Goal: Task Accomplishment & Management: Use online tool/utility

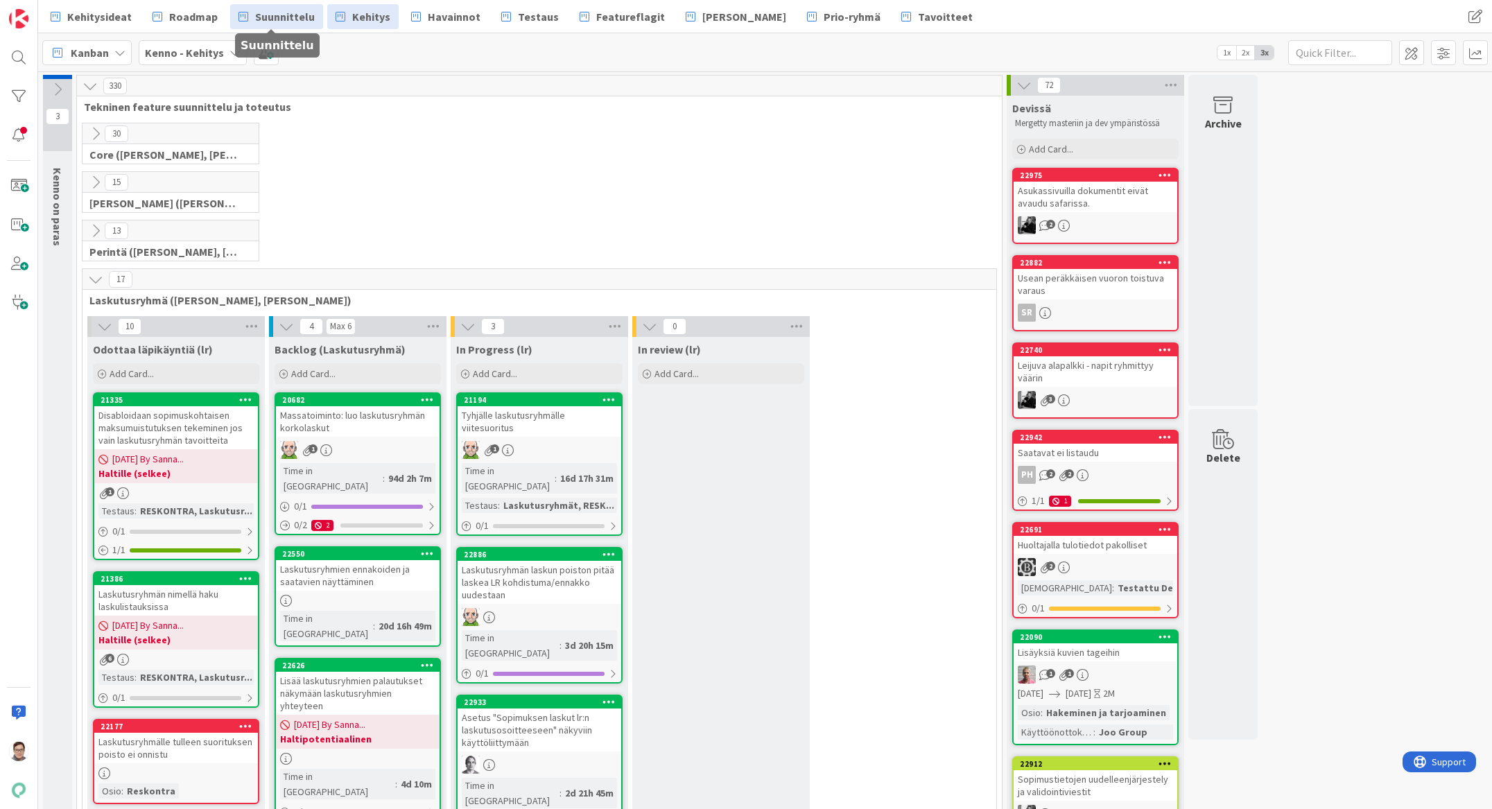
click at [258, 22] on span "Suunnittelu" at bounding box center [285, 16] width 60 height 17
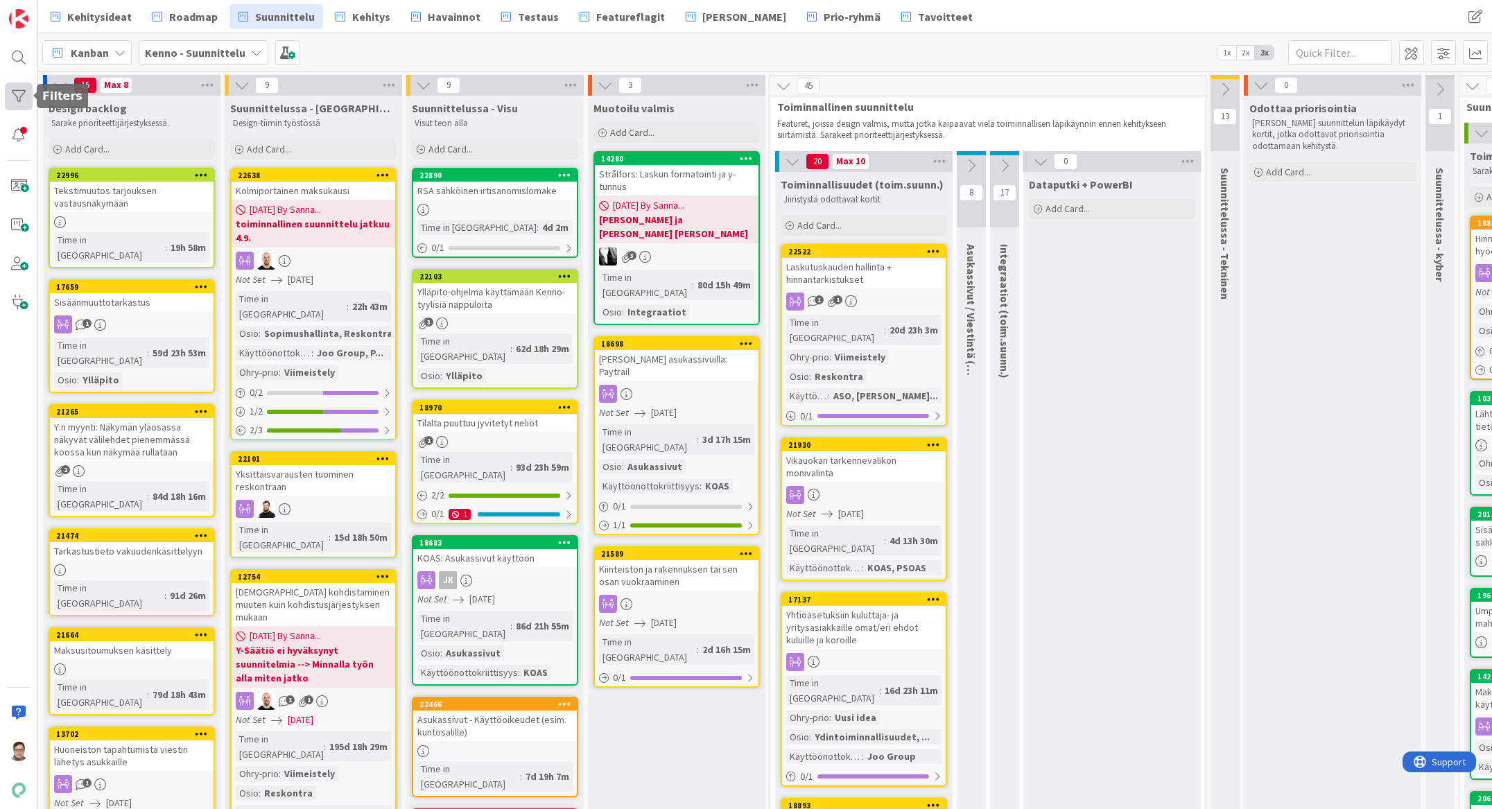
click at [17, 102] on div at bounding box center [19, 97] width 28 height 28
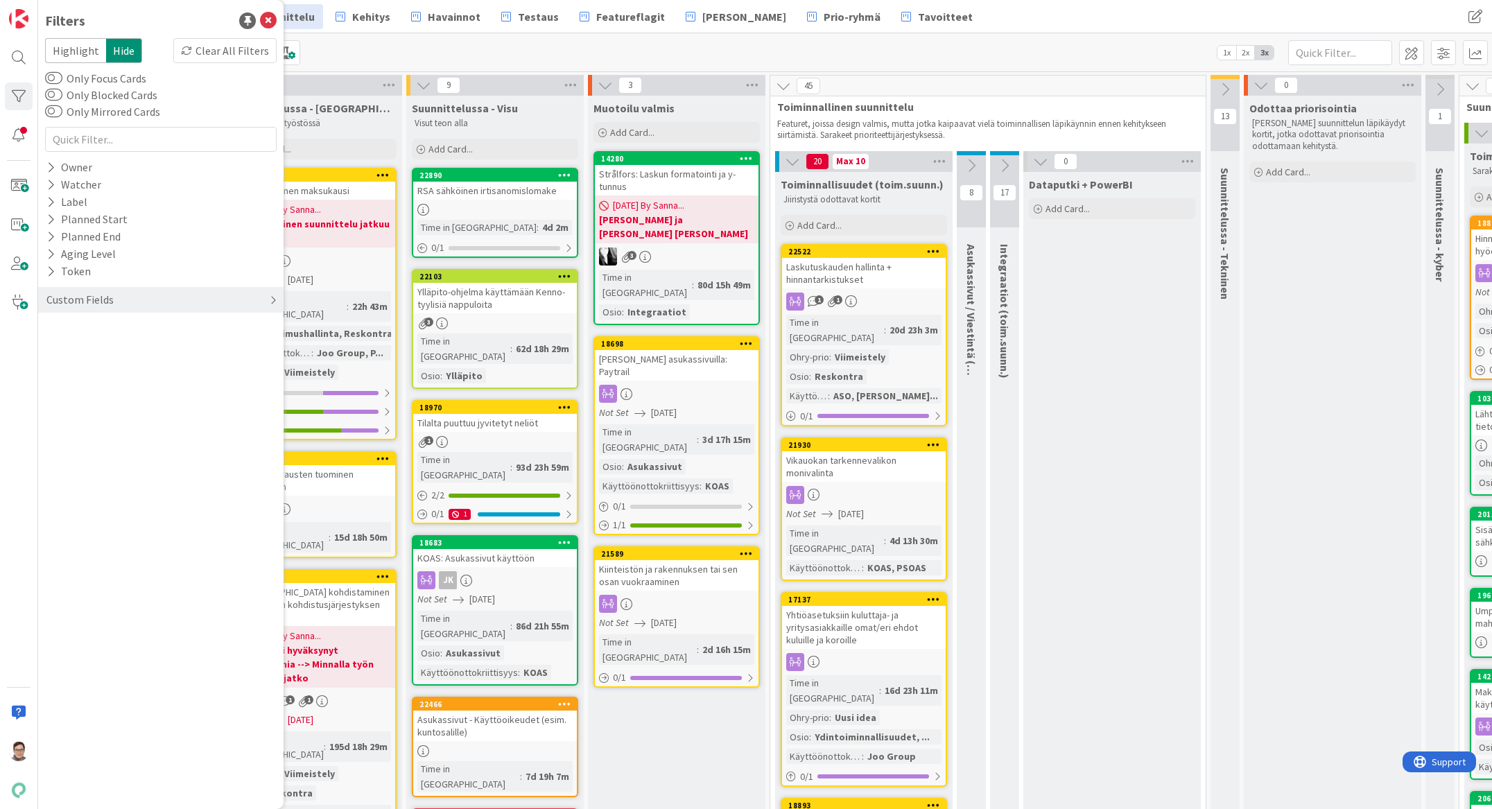
click at [113, 297] on div "Custom Fields" at bounding box center [160, 300] width 245 height 26
click at [53, 397] on icon at bounding box center [50, 398] width 9 height 12
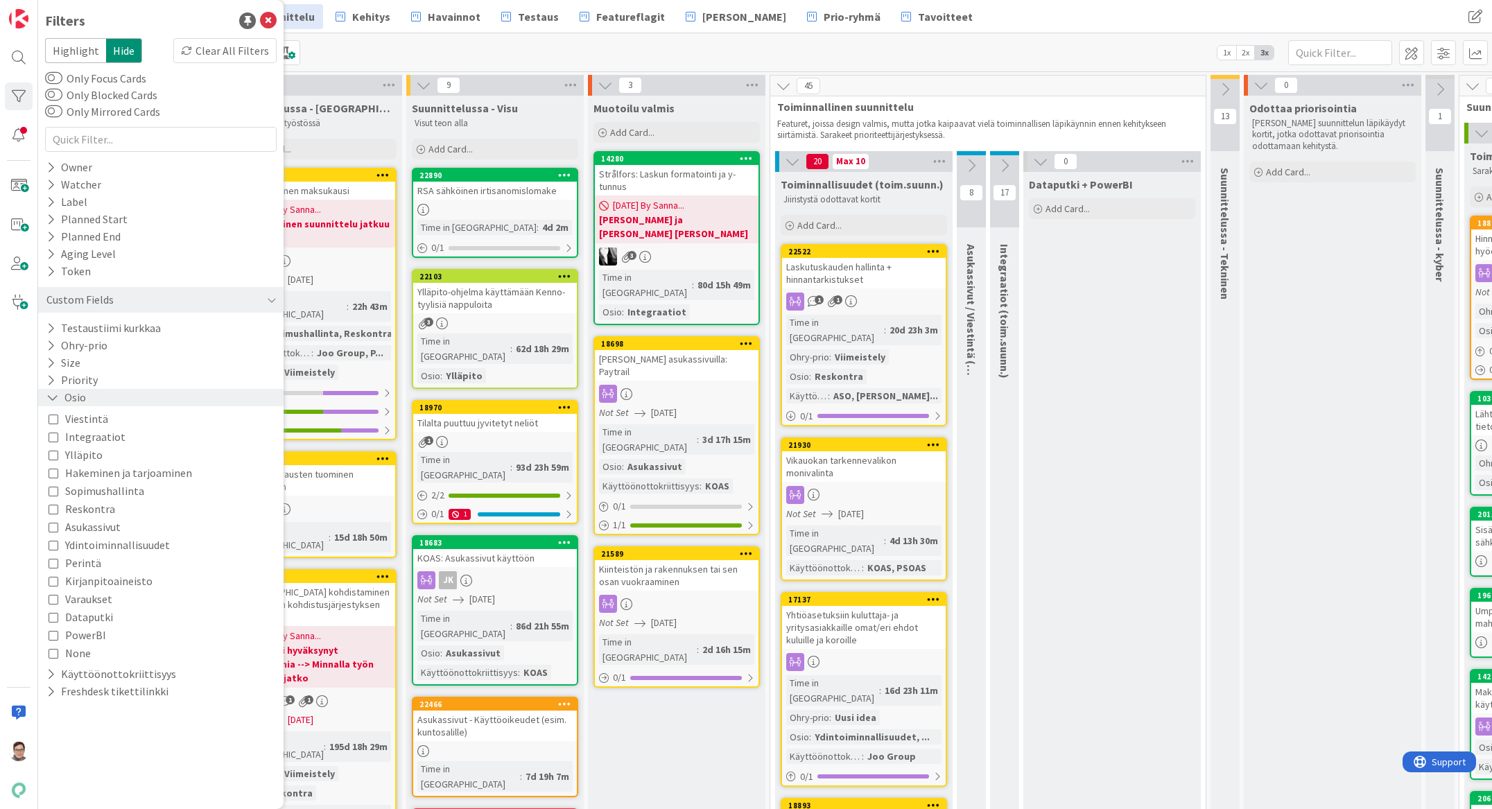
click at [49, 397] on icon at bounding box center [52, 398] width 12 height 12
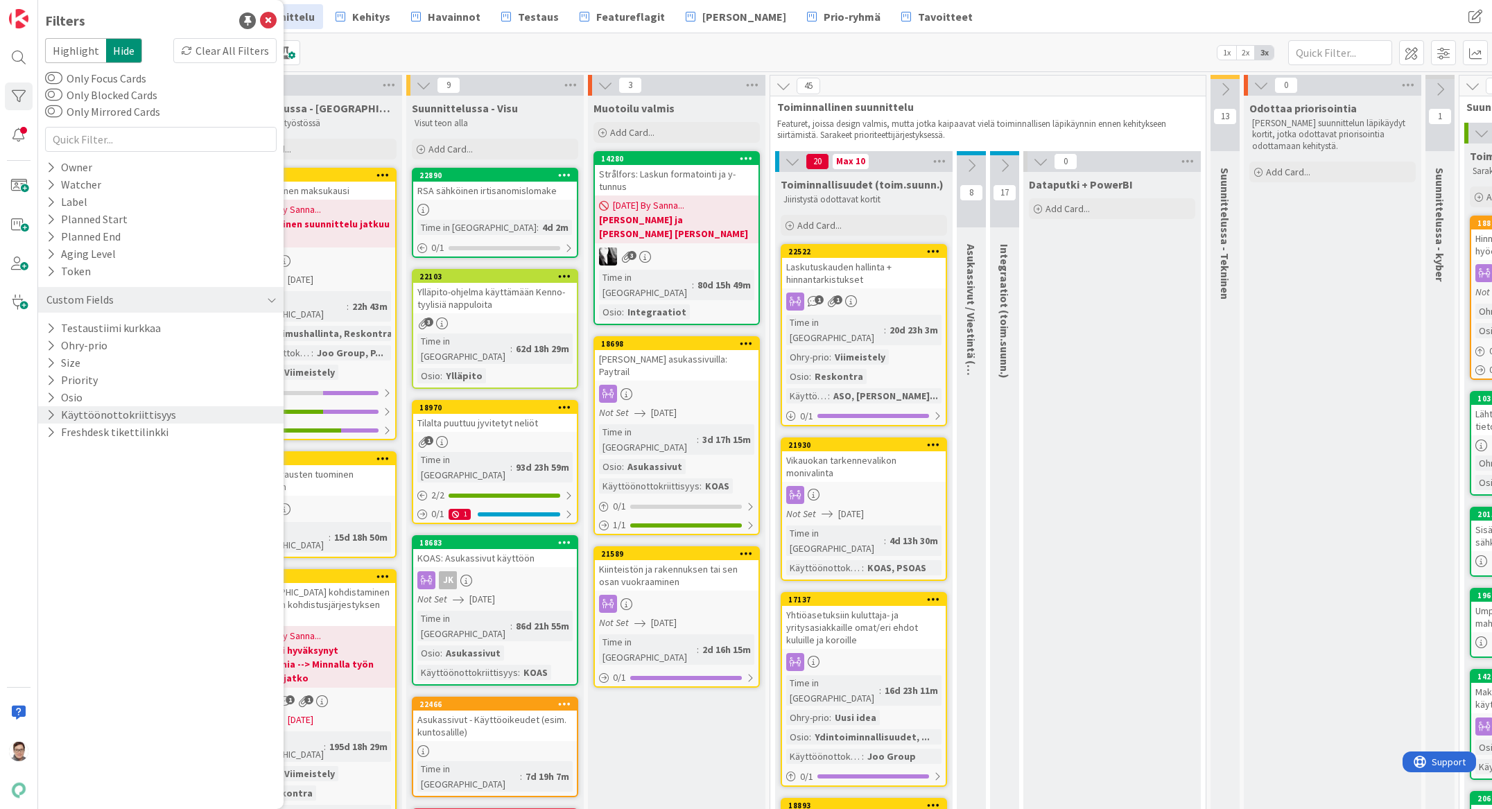
click at [52, 410] on icon at bounding box center [50, 415] width 9 height 12
click at [52, 454] on icon at bounding box center [54, 490] width 10 height 10
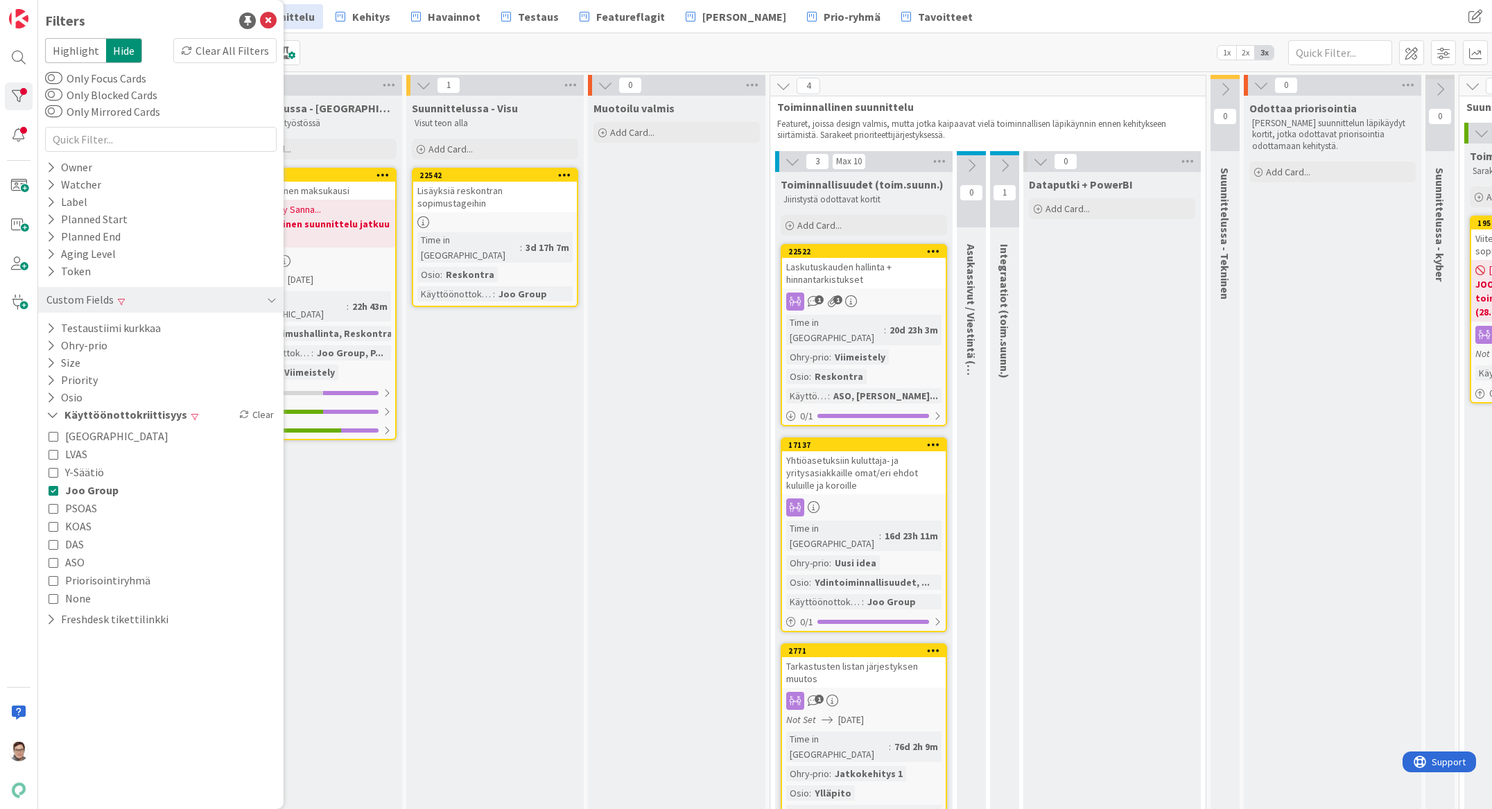
click at [365, 454] on div "Suunnittelussa - Rautalangat Design-tiimin työstössä Add Card... 22638 Kolmipor…" at bounding box center [313, 479] width 177 height 766
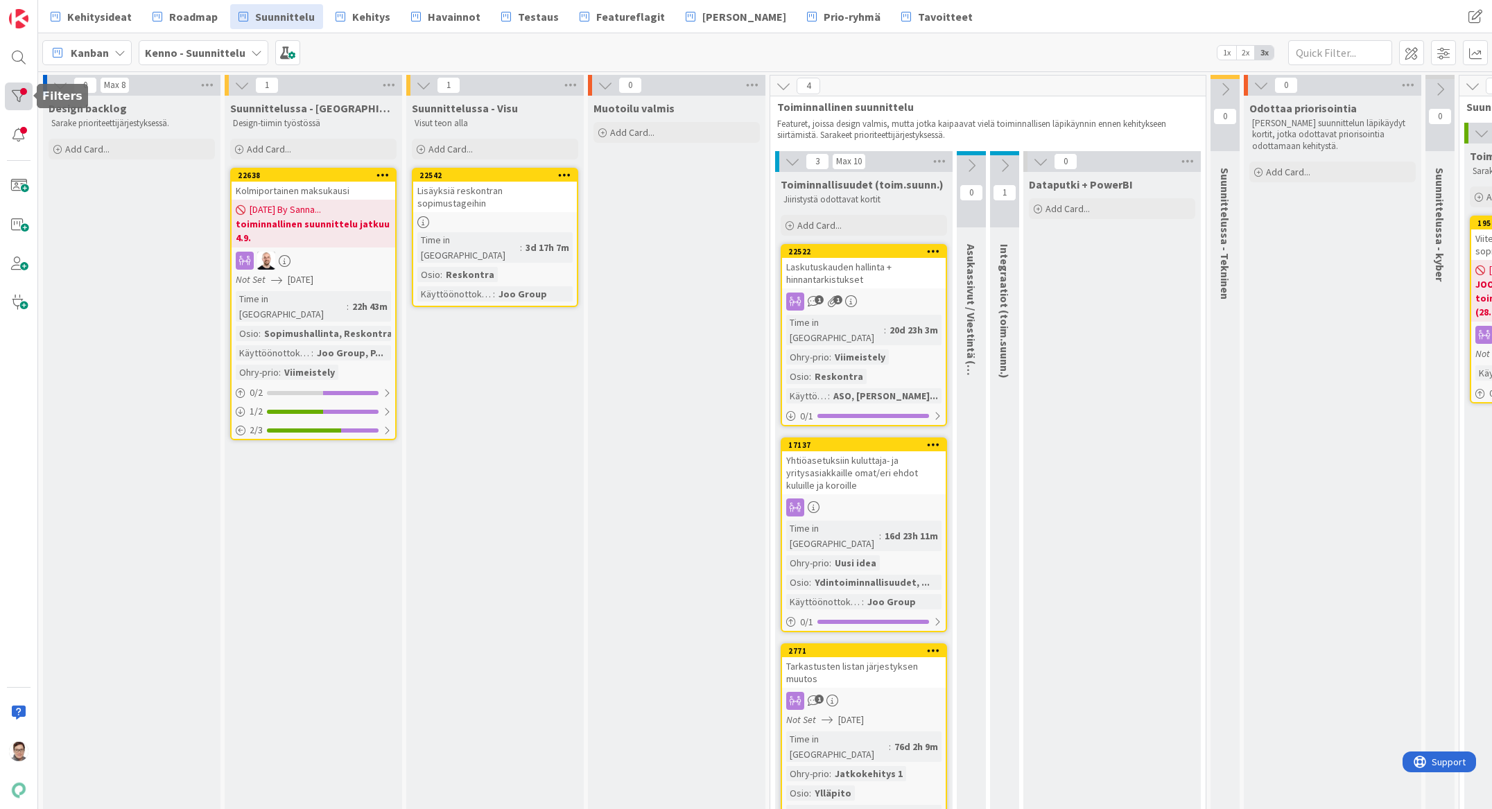
click at [23, 97] on div at bounding box center [19, 97] width 28 height 28
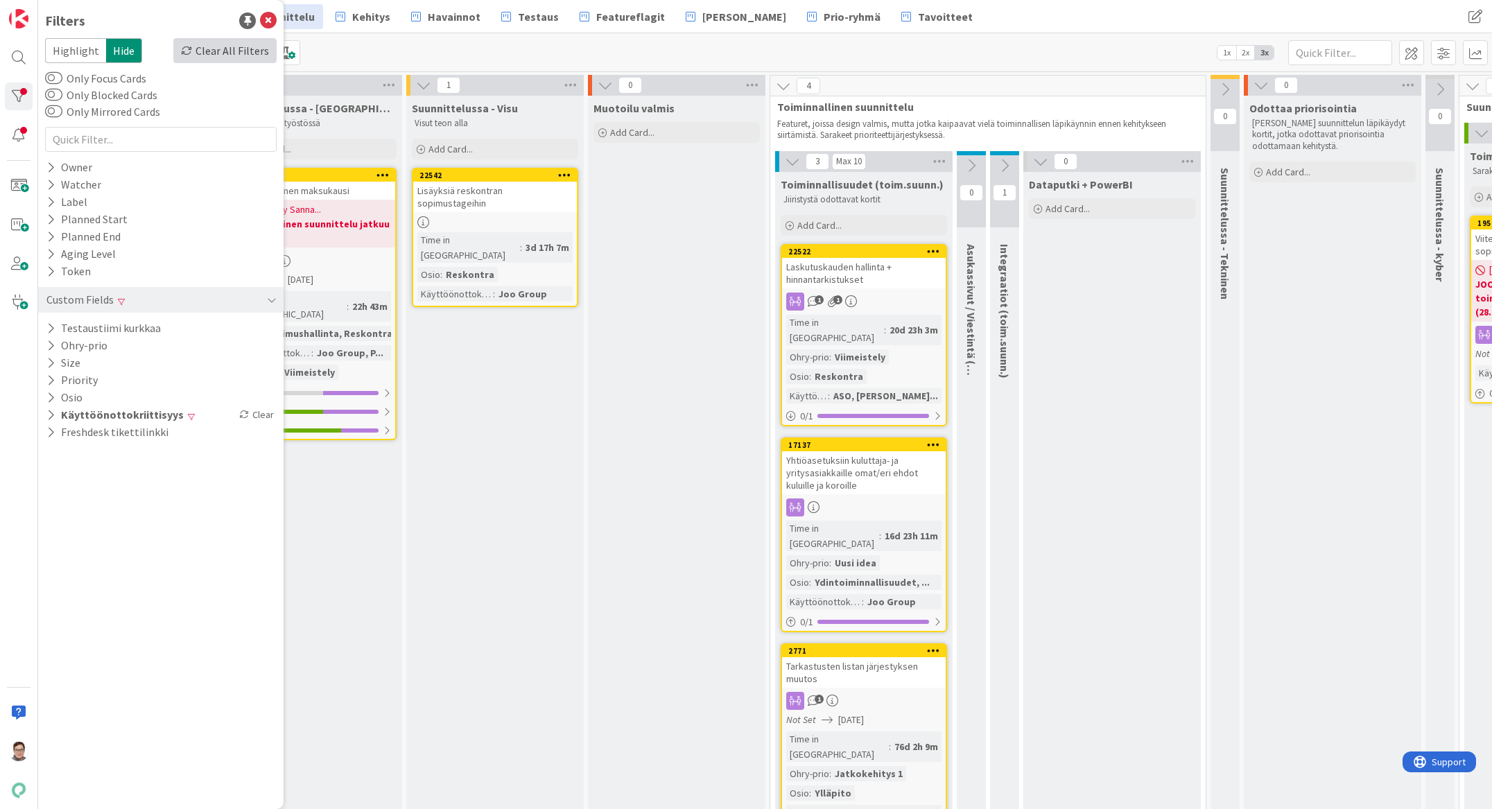
click at [243, 48] on div "Clear All Filters" at bounding box center [224, 50] width 103 height 25
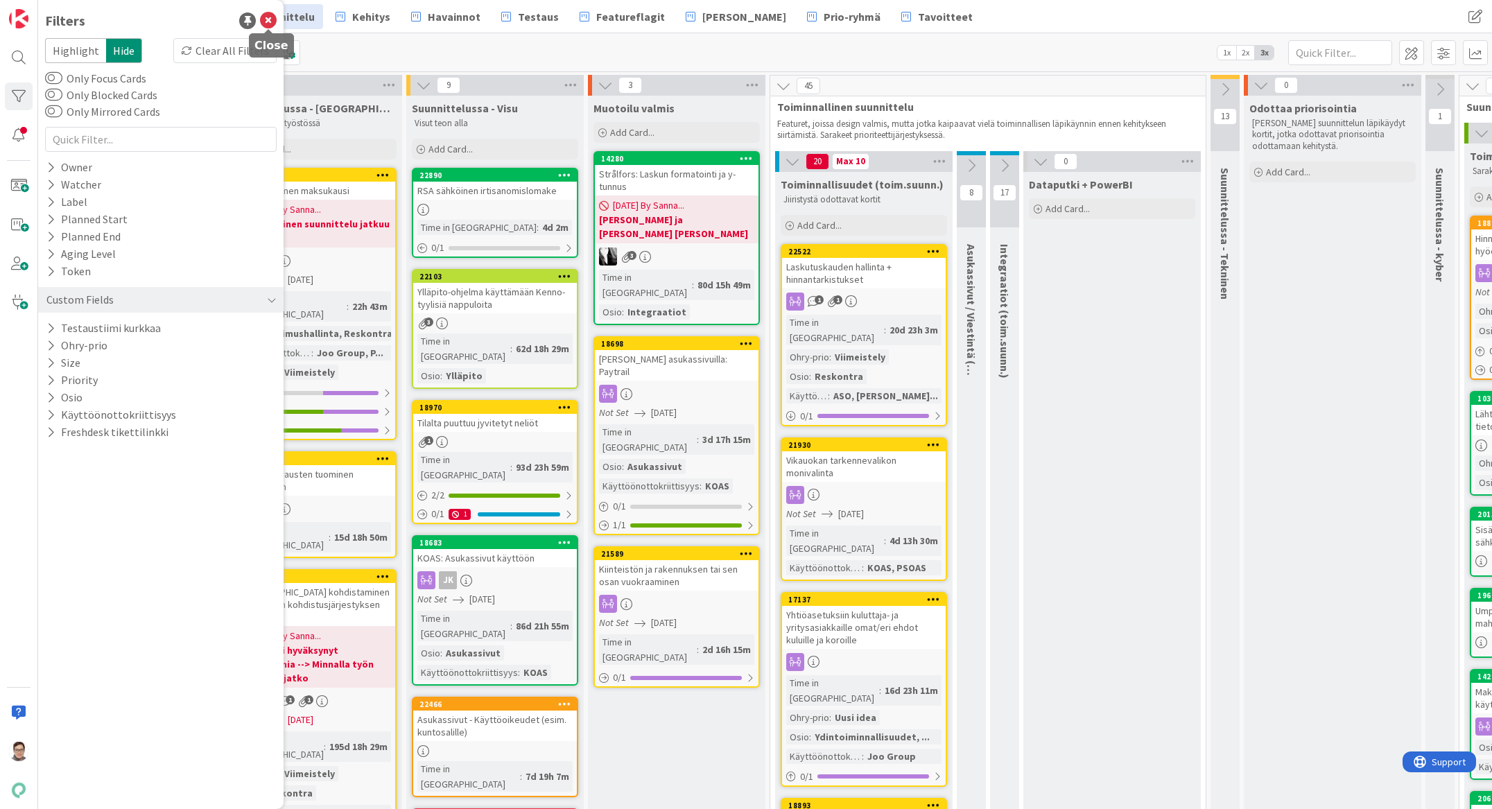
click at [270, 21] on icon at bounding box center [268, 20] width 17 height 17
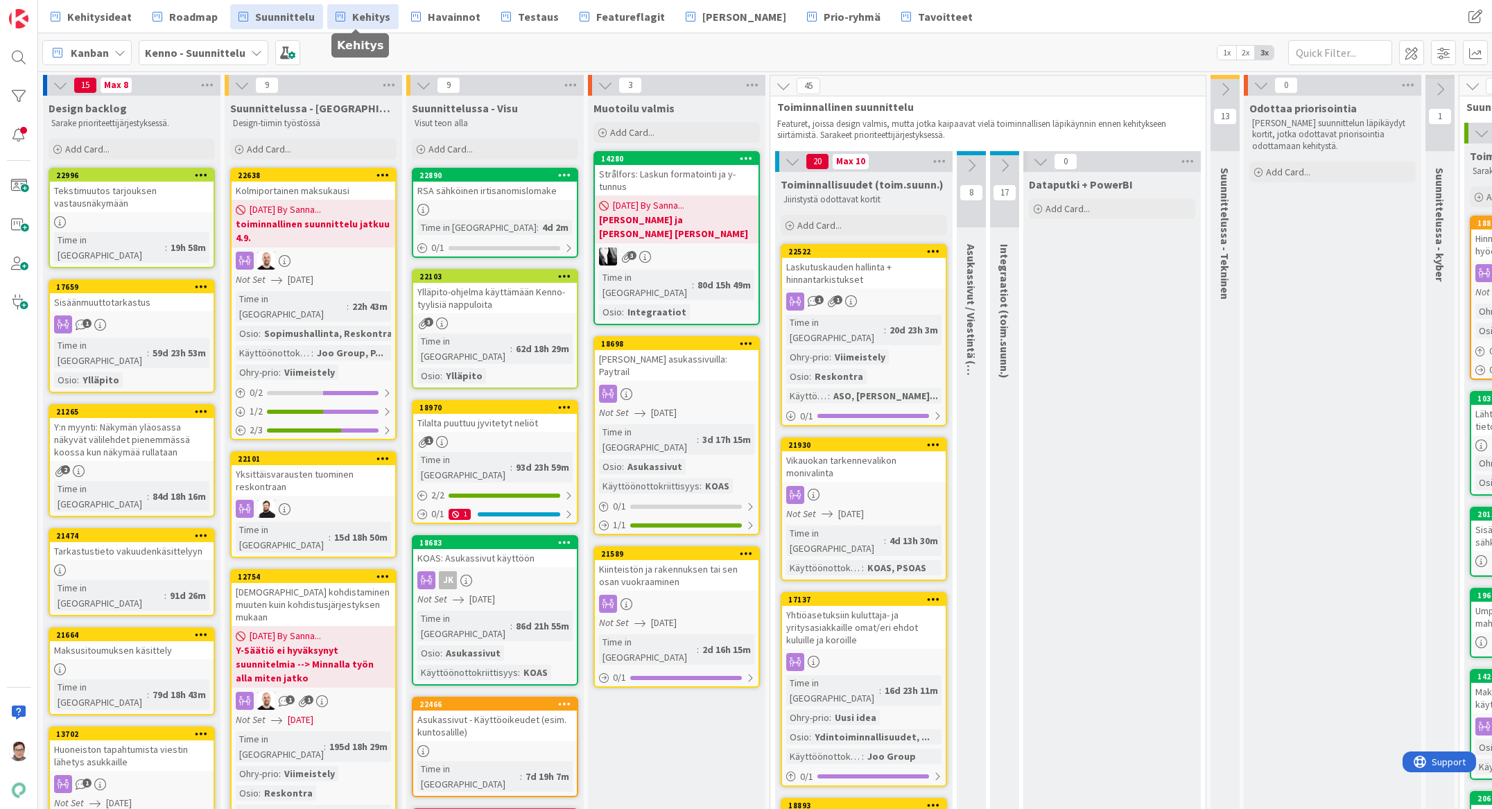
click at [367, 19] on span "Kehitys" at bounding box center [371, 16] width 38 height 17
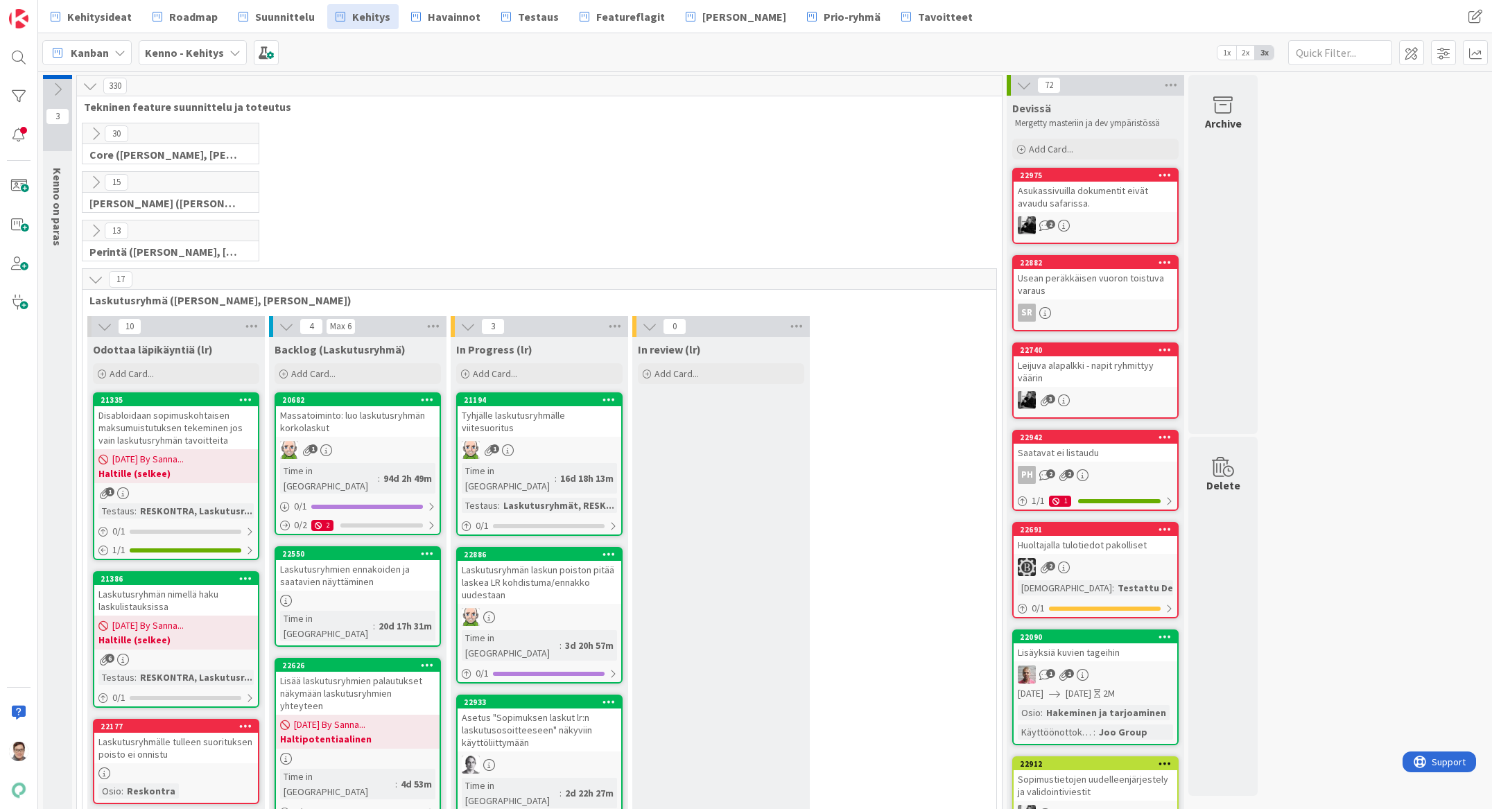
click at [94, 178] on icon at bounding box center [95, 182] width 15 height 15
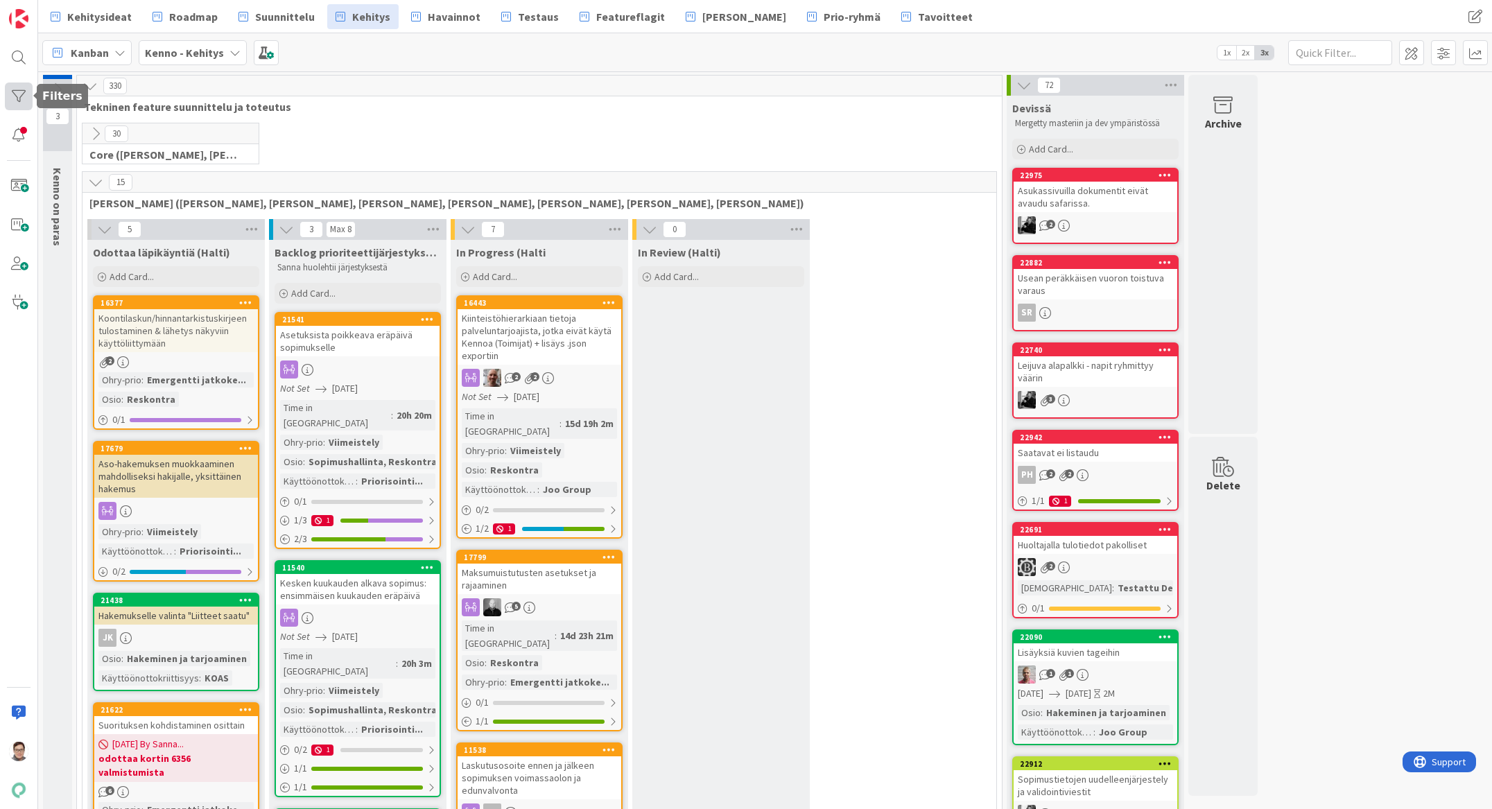
click at [17, 95] on div at bounding box center [19, 97] width 28 height 28
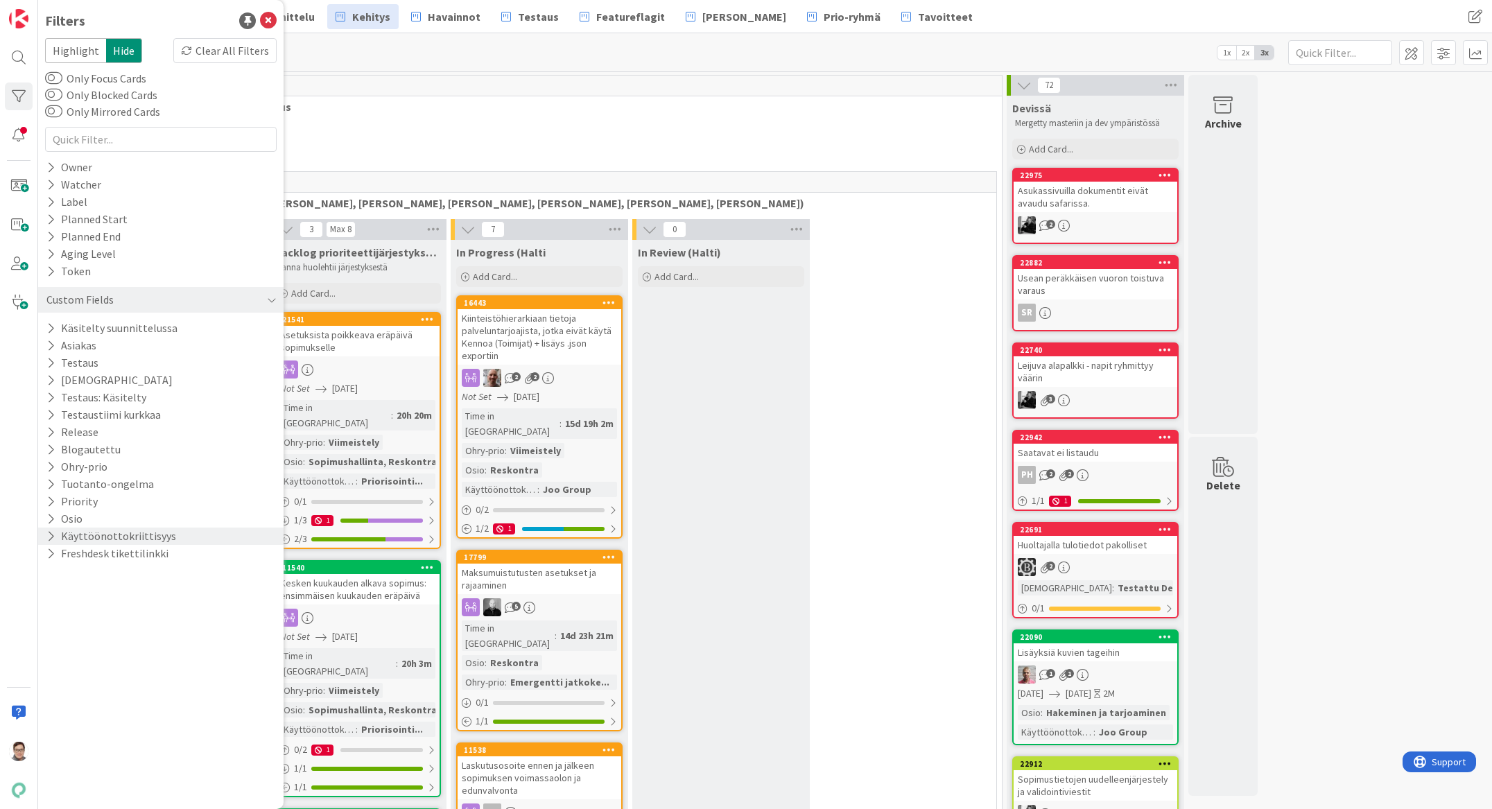
click at [96, 454] on button "Käyttöönottokriittisyys" at bounding box center [111, 536] width 132 height 17
click at [53, 454] on icon at bounding box center [54, 612] width 10 height 10
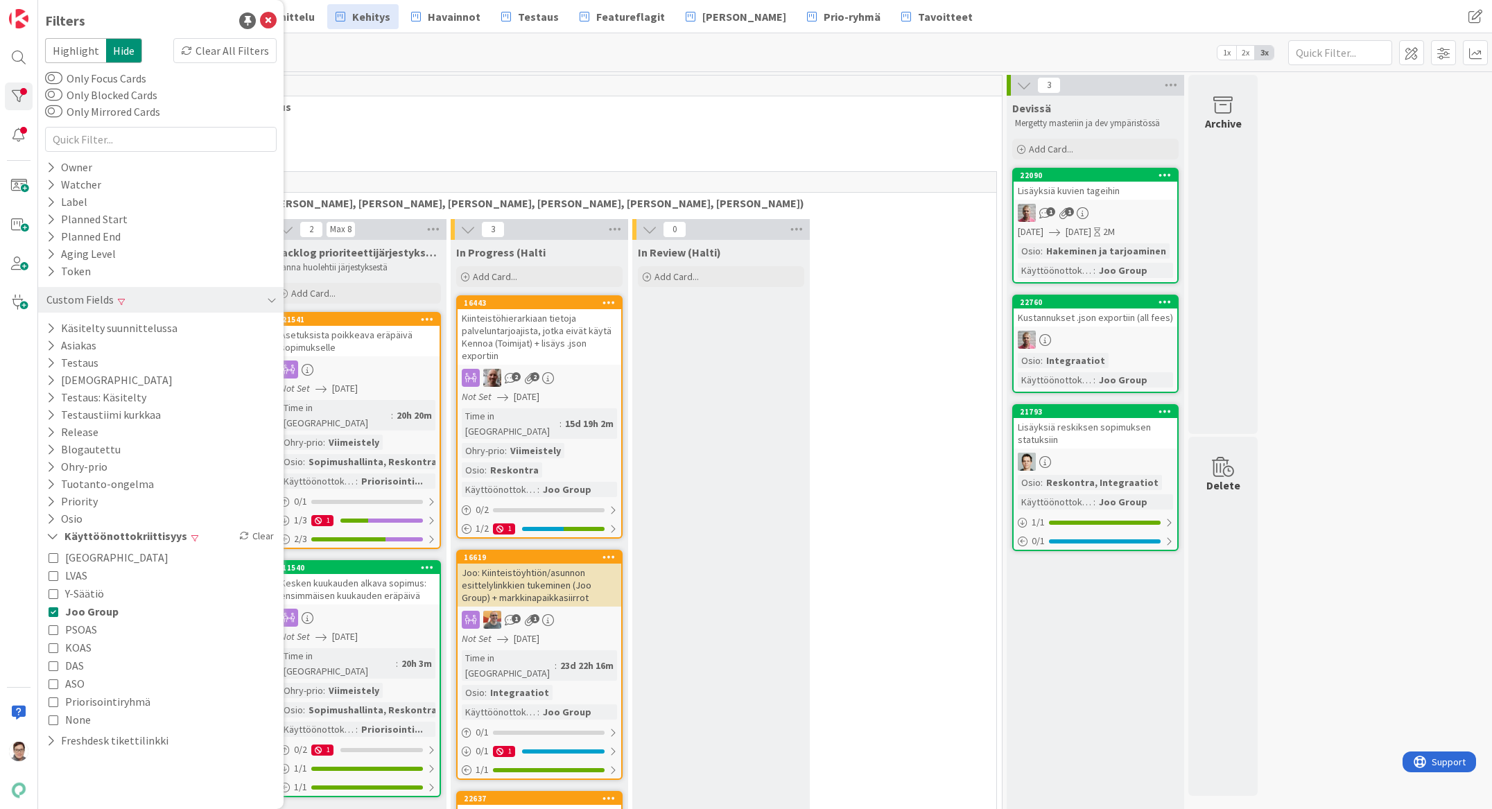
click at [465, 144] on div "0 Core ([PERSON_NAME], [PERSON_NAME], [PERSON_NAME], [PERSON_NAME], [PERSON_NAM…" at bounding box center [539, 147] width 919 height 49
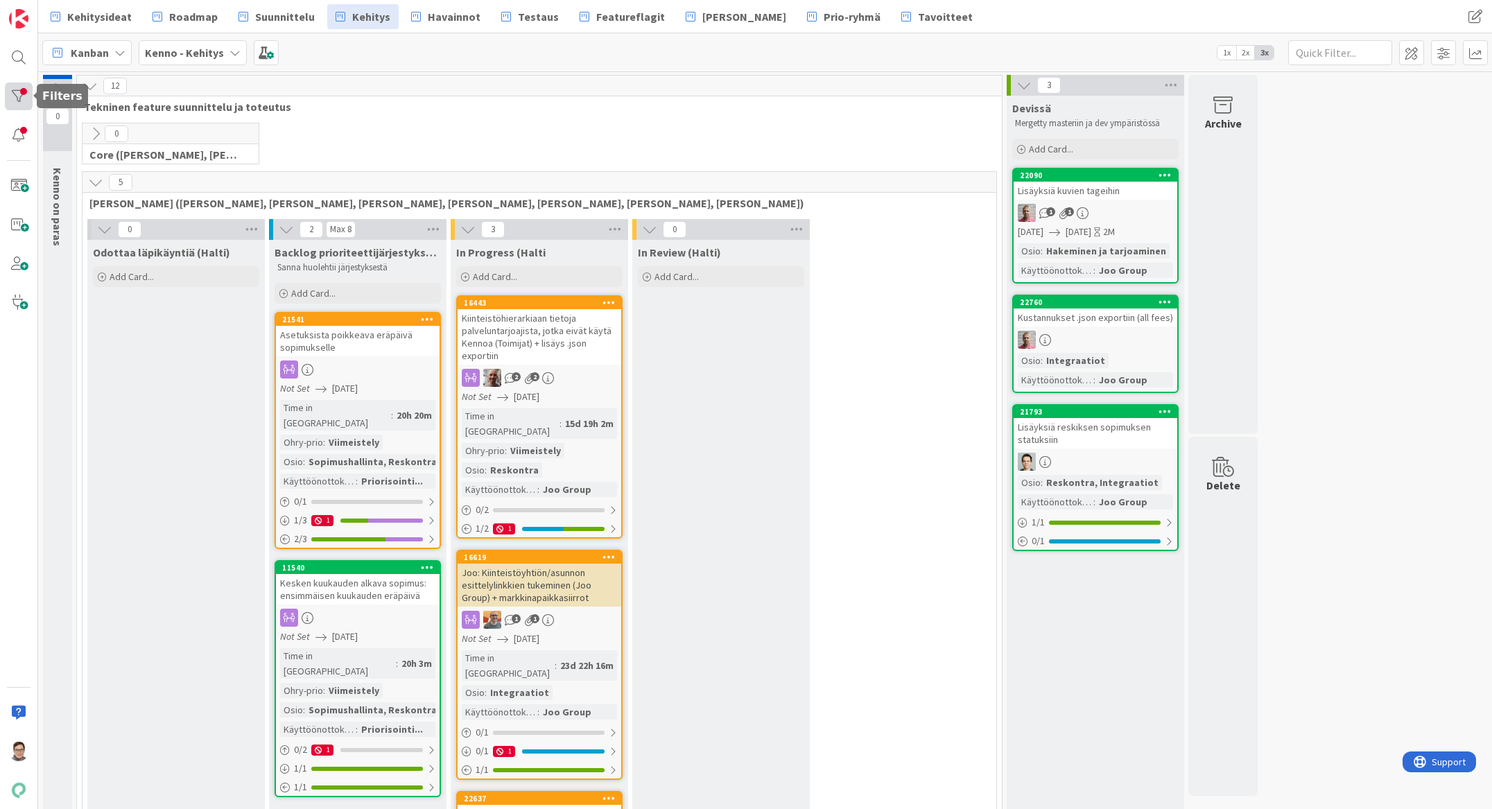
click at [17, 94] on div at bounding box center [19, 97] width 28 height 28
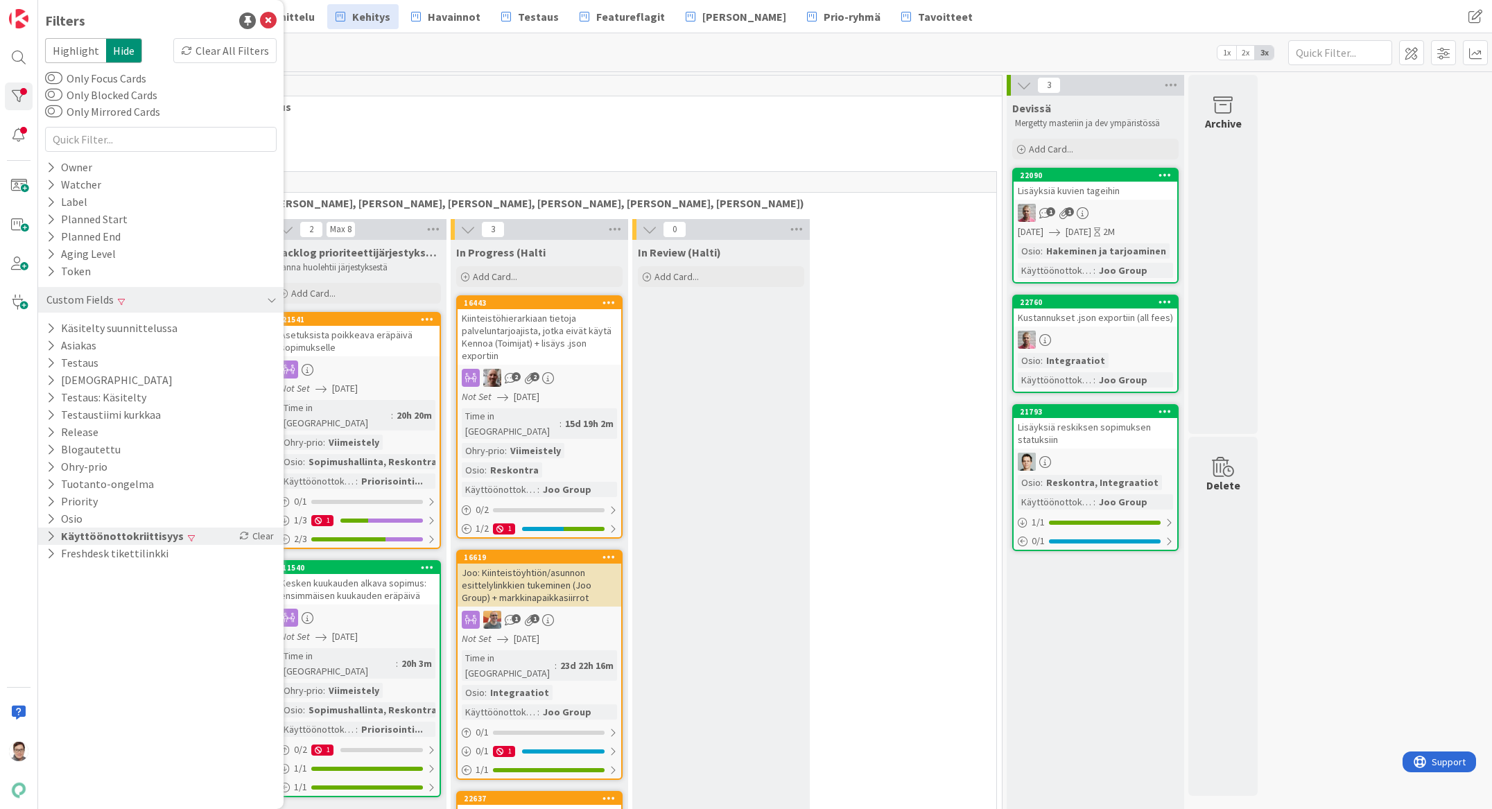
click at [53, 454] on icon at bounding box center [50, 536] width 9 height 12
click at [54, 454] on icon at bounding box center [54, 612] width 10 height 10
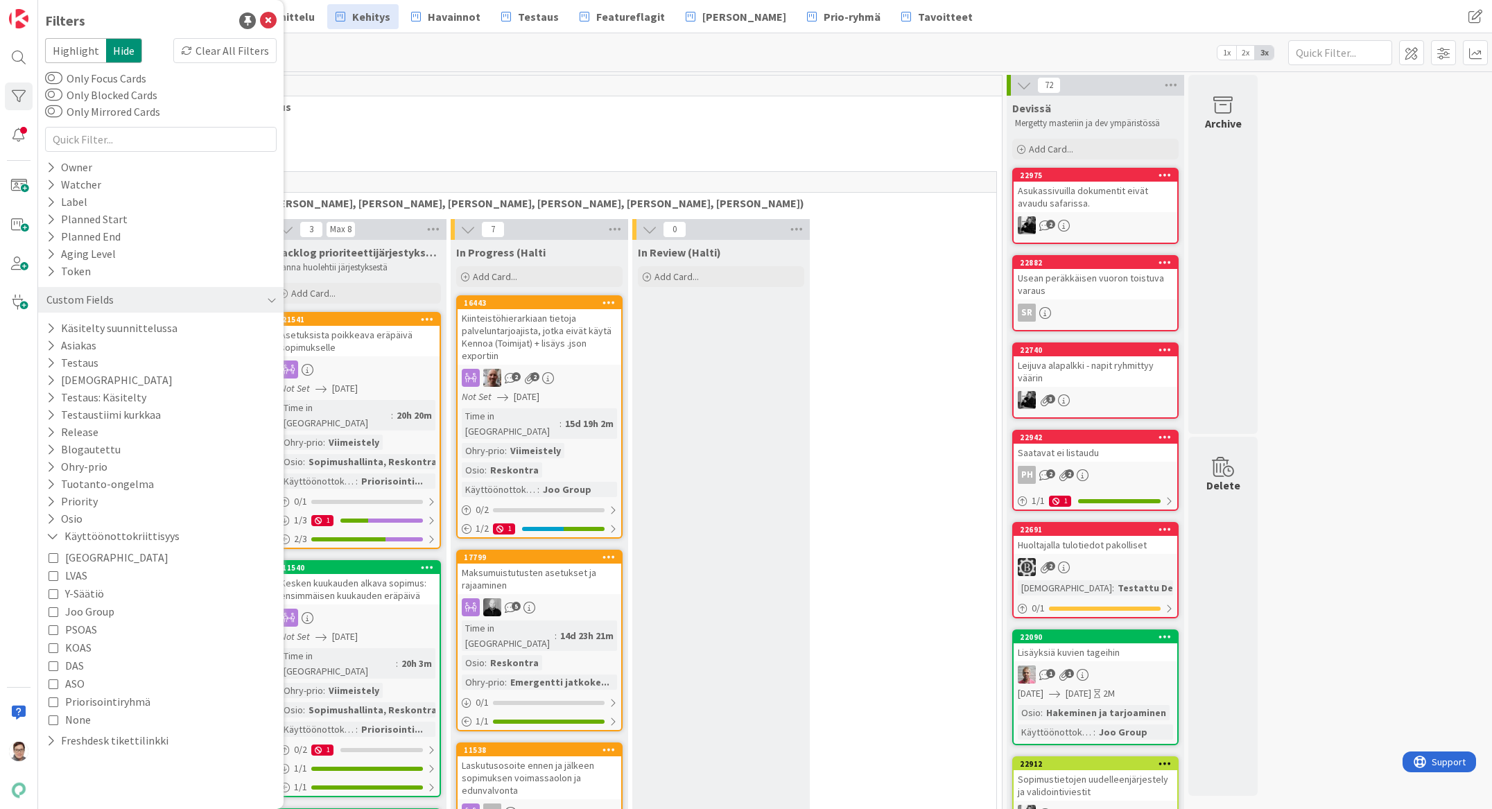
click at [52, 454] on icon at bounding box center [54, 648] width 10 height 10
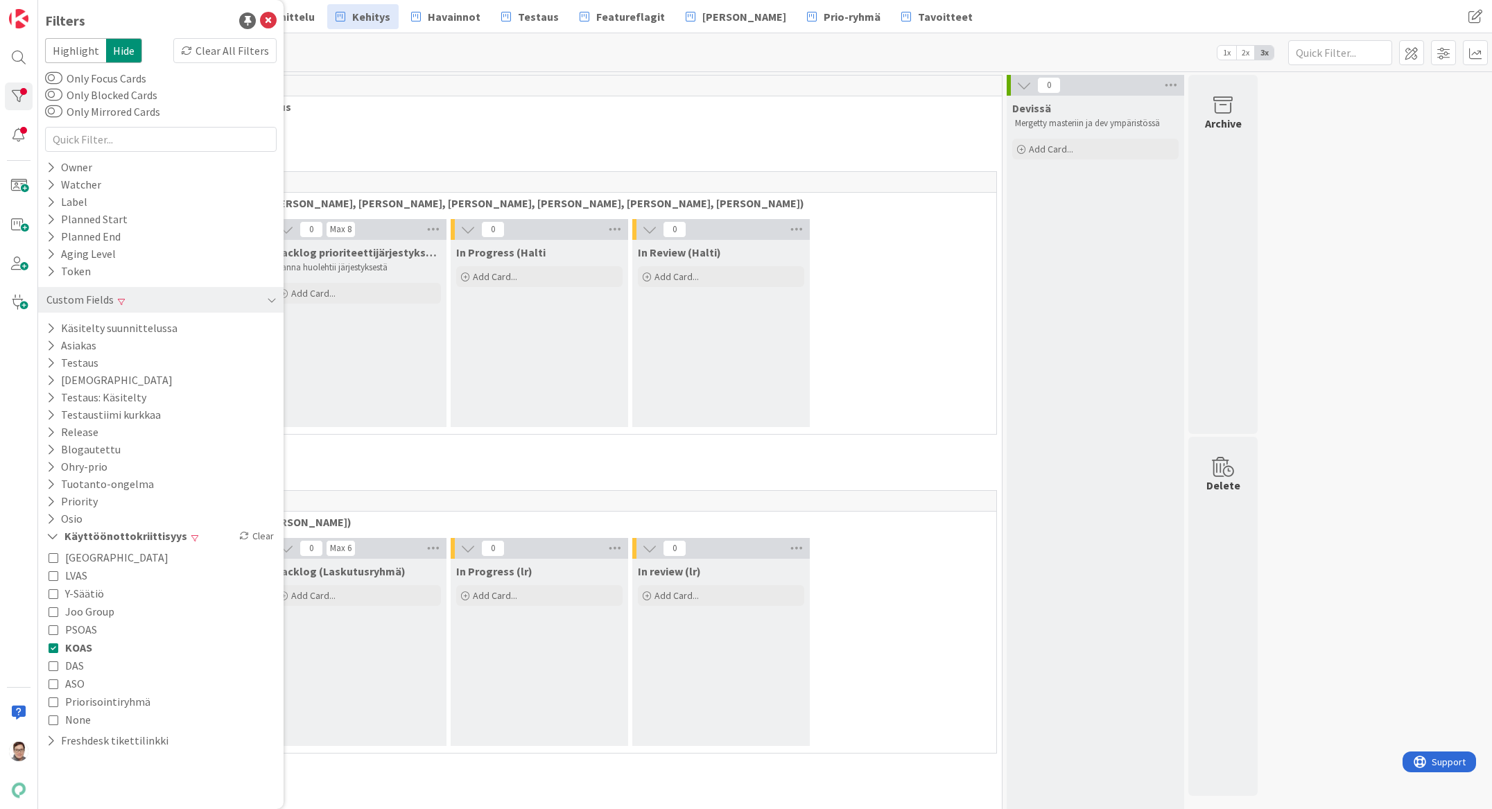
click at [440, 454] on div "1 Perintä ([PERSON_NAME], [PERSON_NAME], [PERSON_NAME], [PERSON_NAME])" at bounding box center [539, 466] width 919 height 49
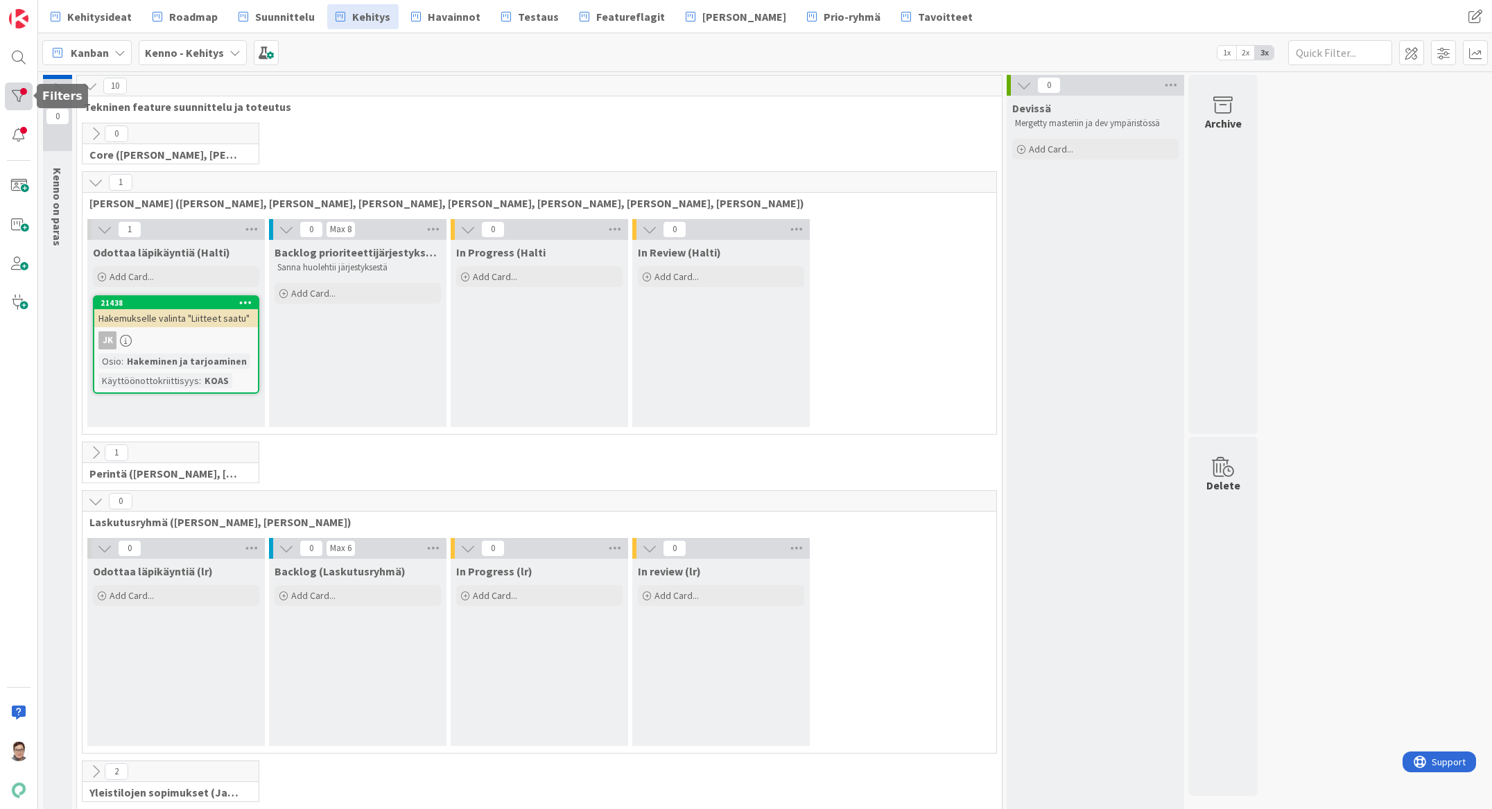
click at [19, 89] on div at bounding box center [19, 97] width 28 height 28
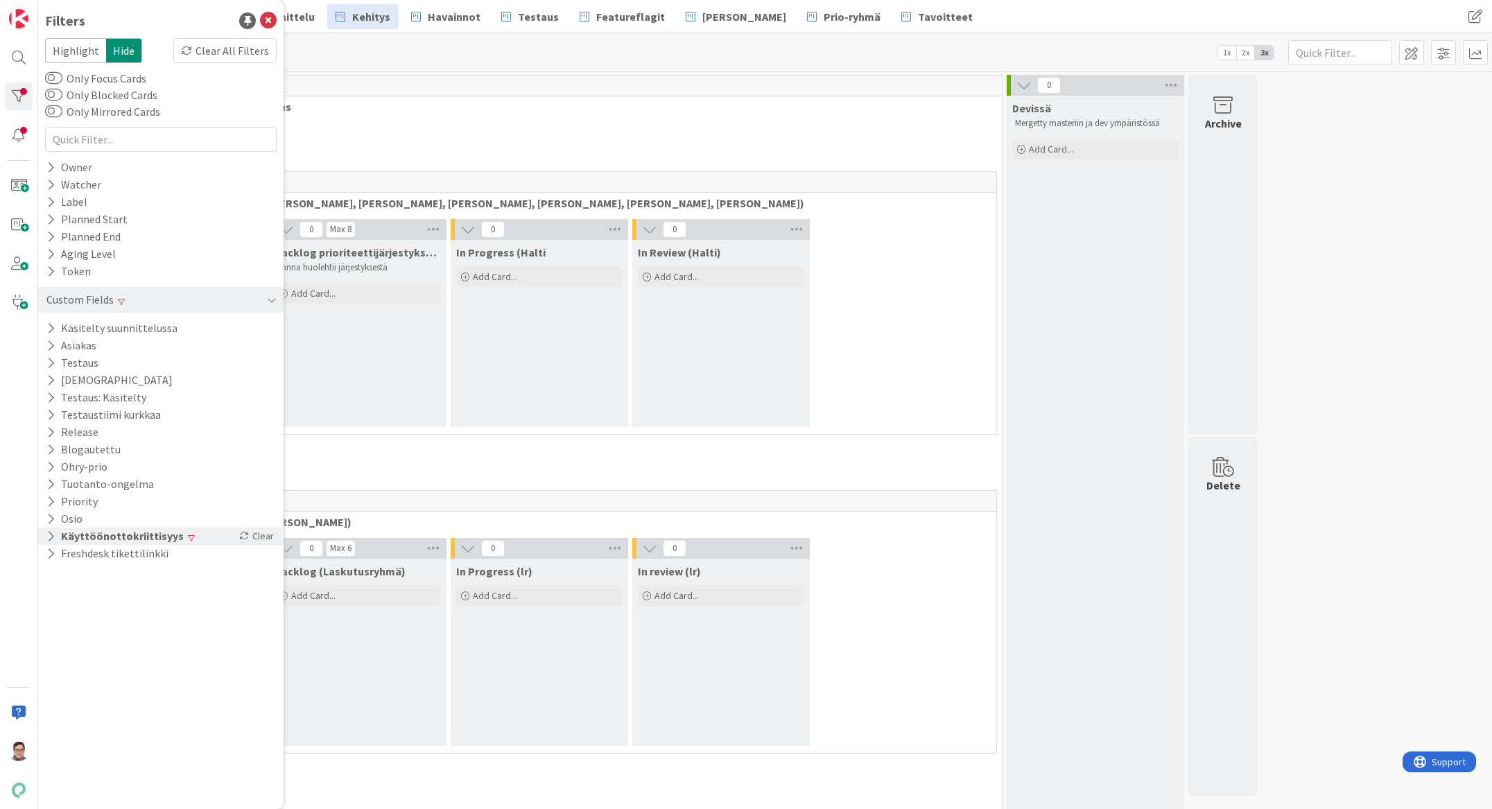
click at [125, 454] on button "Käyttöönottokriittisyys" at bounding box center [115, 536] width 140 height 17
click at [53, 454] on icon at bounding box center [54, 648] width 10 height 10
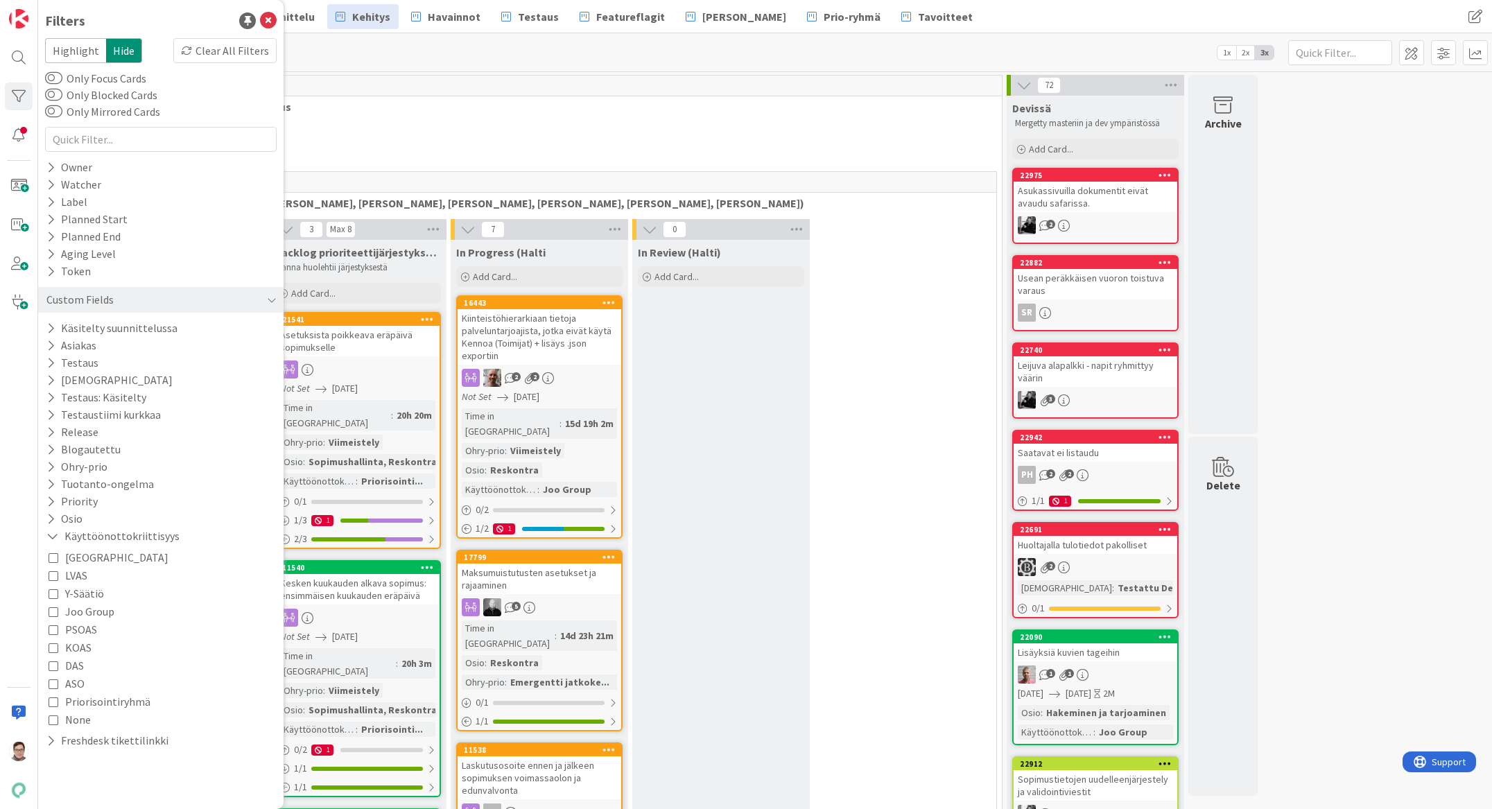
click at [414, 148] on div "30 Core ([PERSON_NAME], [PERSON_NAME], [PERSON_NAME], [PERSON_NAME], [PERSON_NA…" at bounding box center [539, 147] width 919 height 49
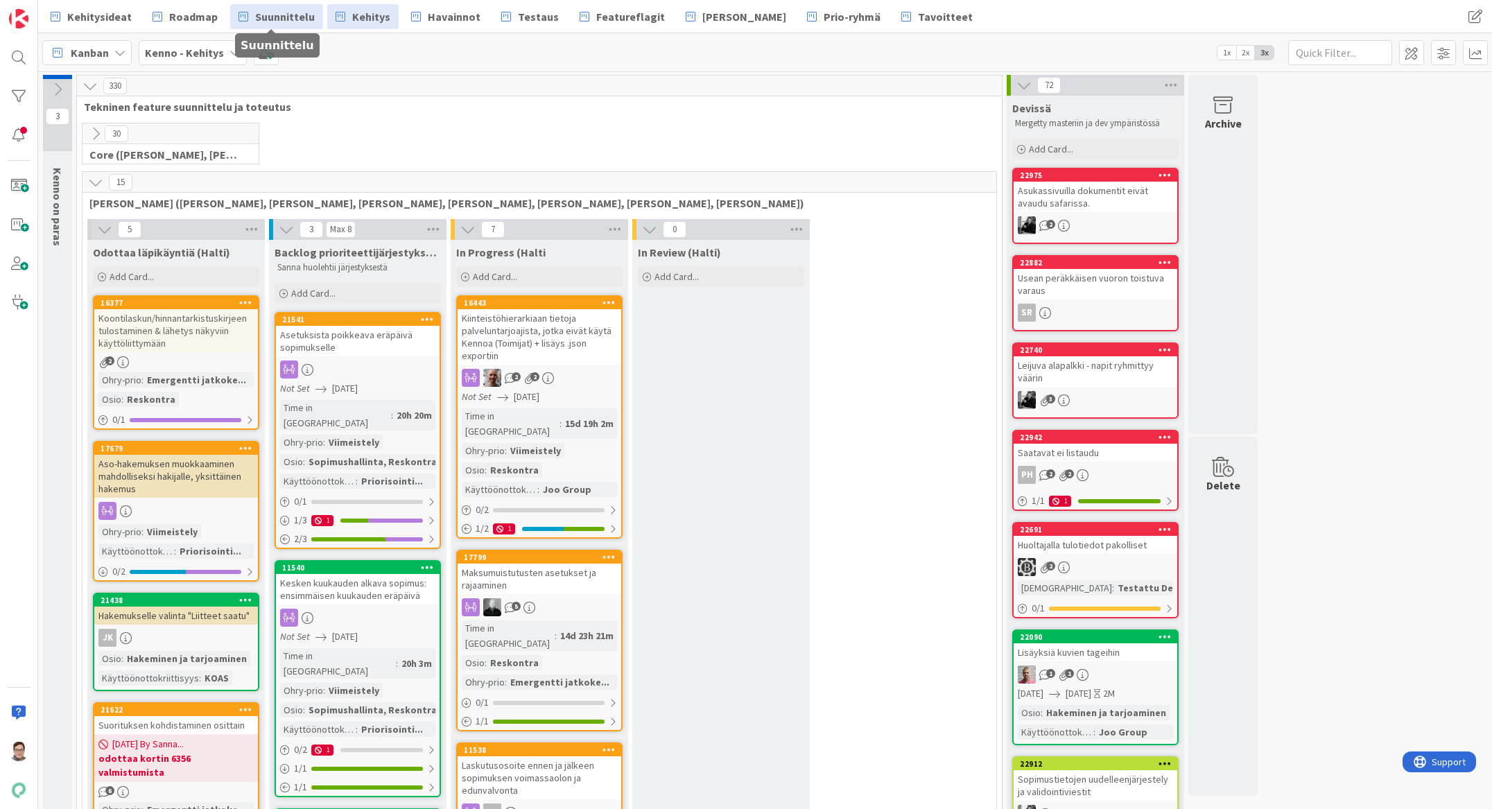
click at [292, 19] on span "Suunnittelu" at bounding box center [285, 16] width 60 height 17
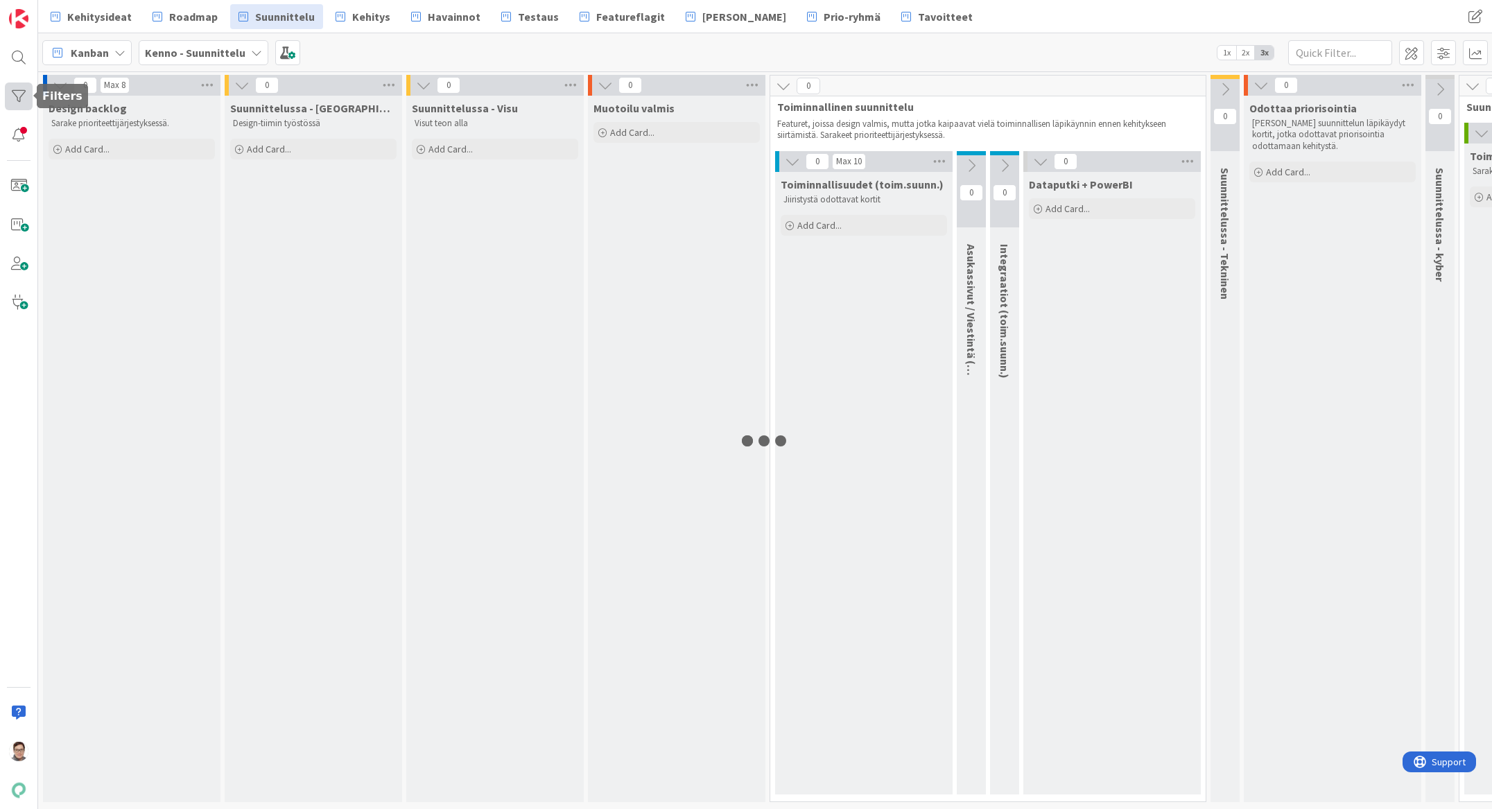
click at [13, 96] on div at bounding box center [19, 97] width 28 height 28
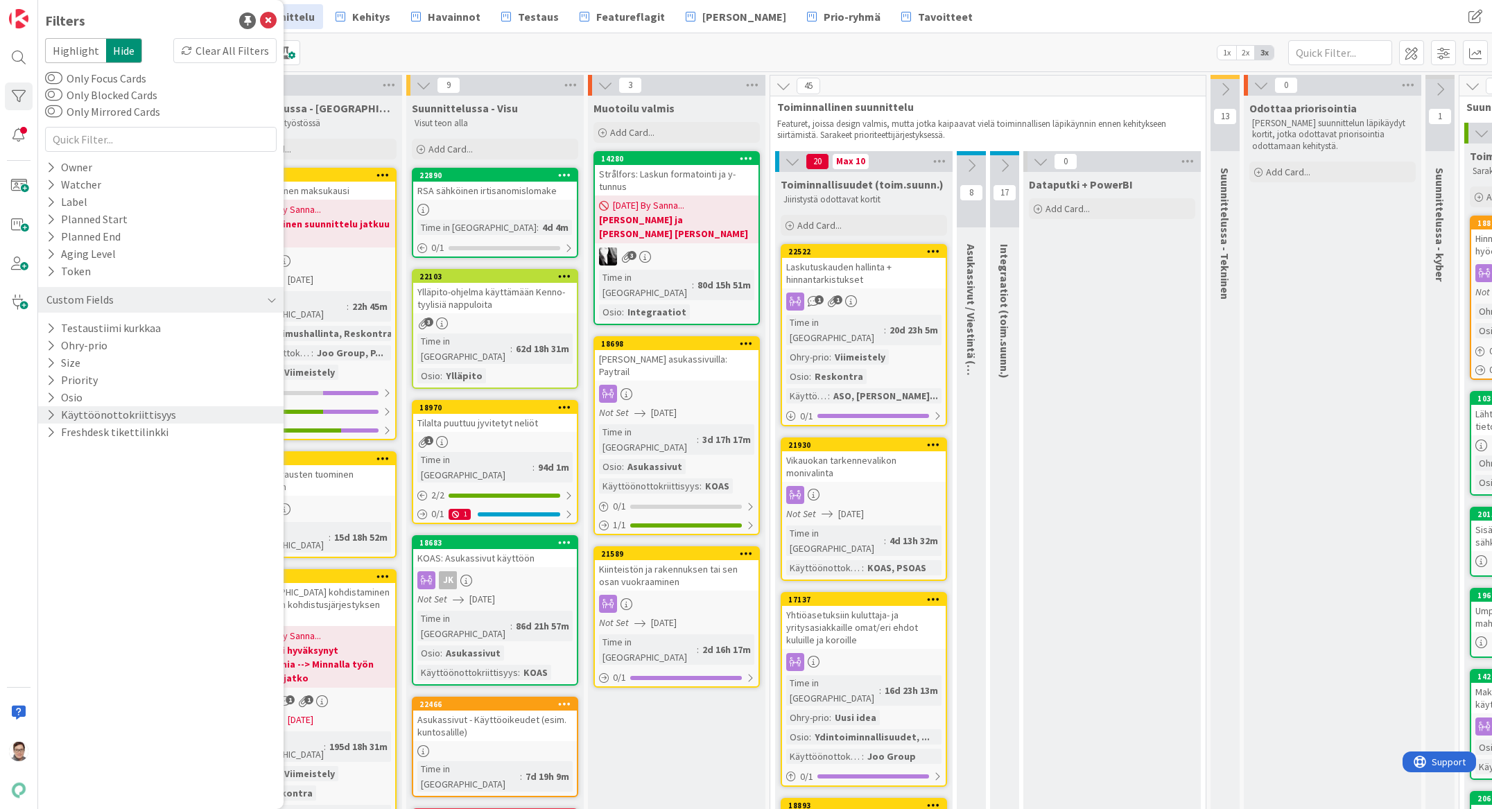
click at [47, 413] on icon at bounding box center [50, 415] width 9 height 12
click at [57, 454] on icon at bounding box center [54, 526] width 10 height 10
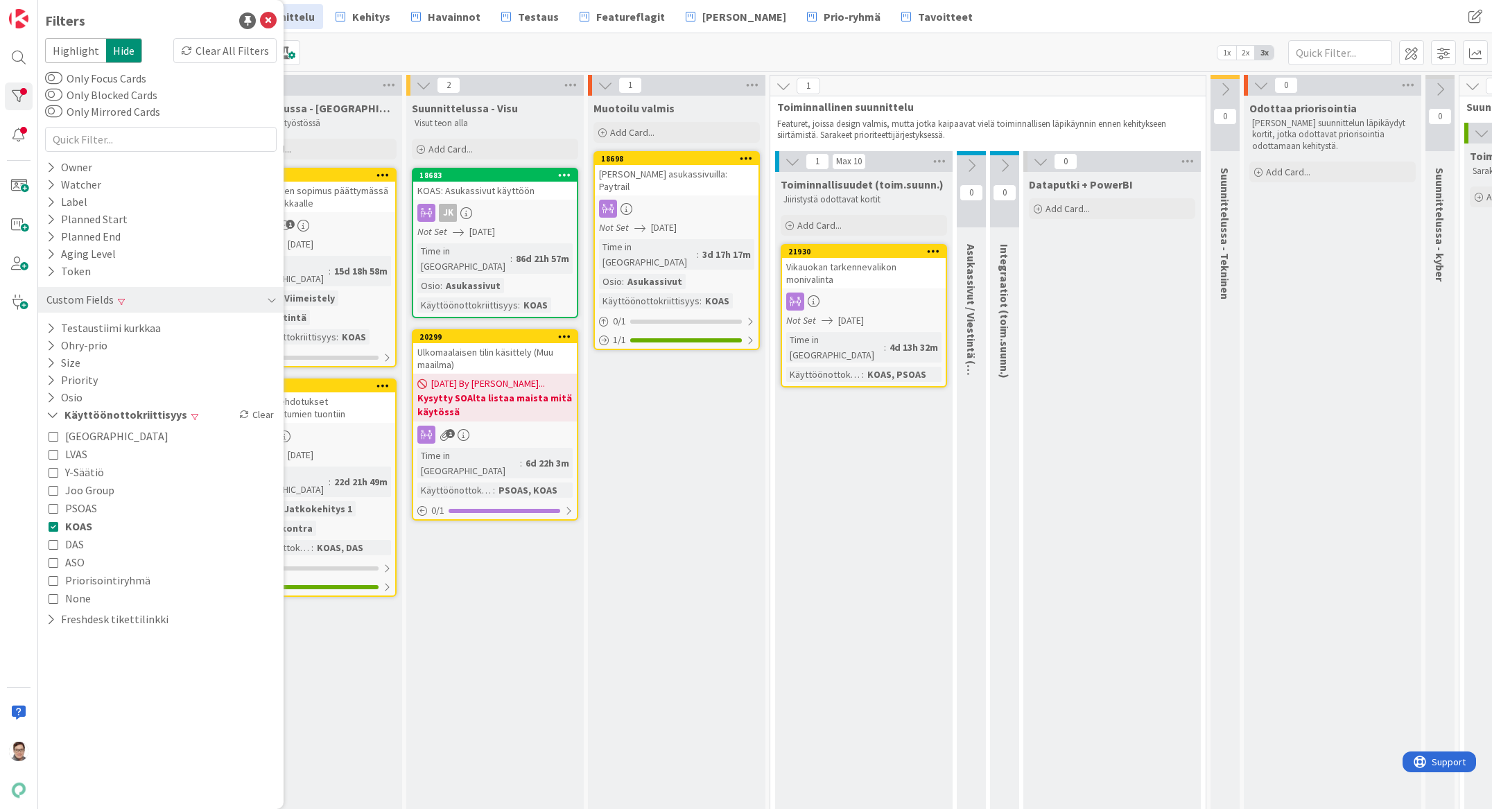
click at [478, 454] on div "Suunnittelussa - Visu [PERSON_NAME] [PERSON_NAME] Add Card... 18683 KOAS: Asuka…" at bounding box center [494, 758] width 177 height 1325
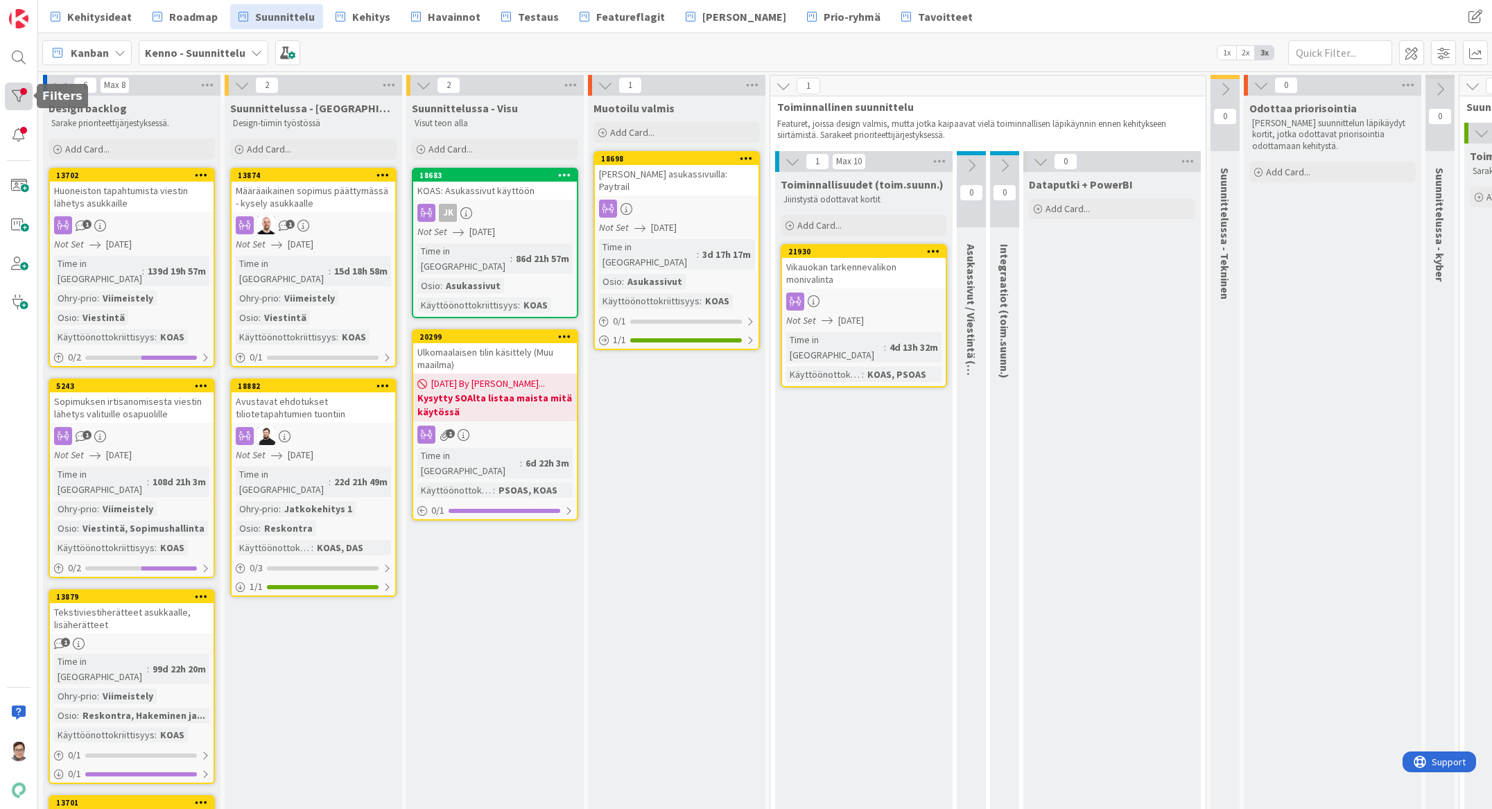
click at [22, 98] on div at bounding box center [19, 97] width 28 height 28
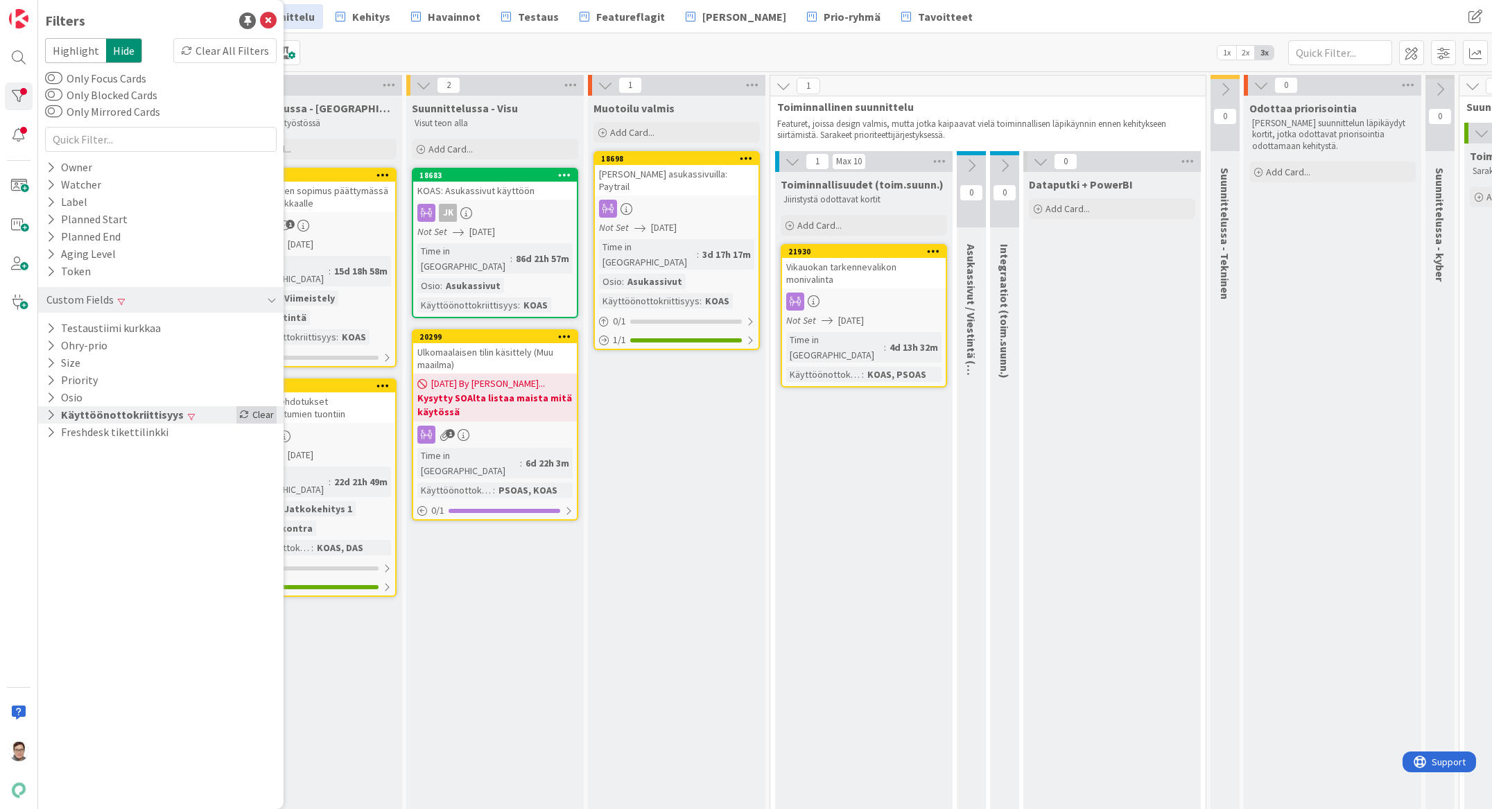
click at [270, 415] on div "Clear" at bounding box center [256, 414] width 40 height 17
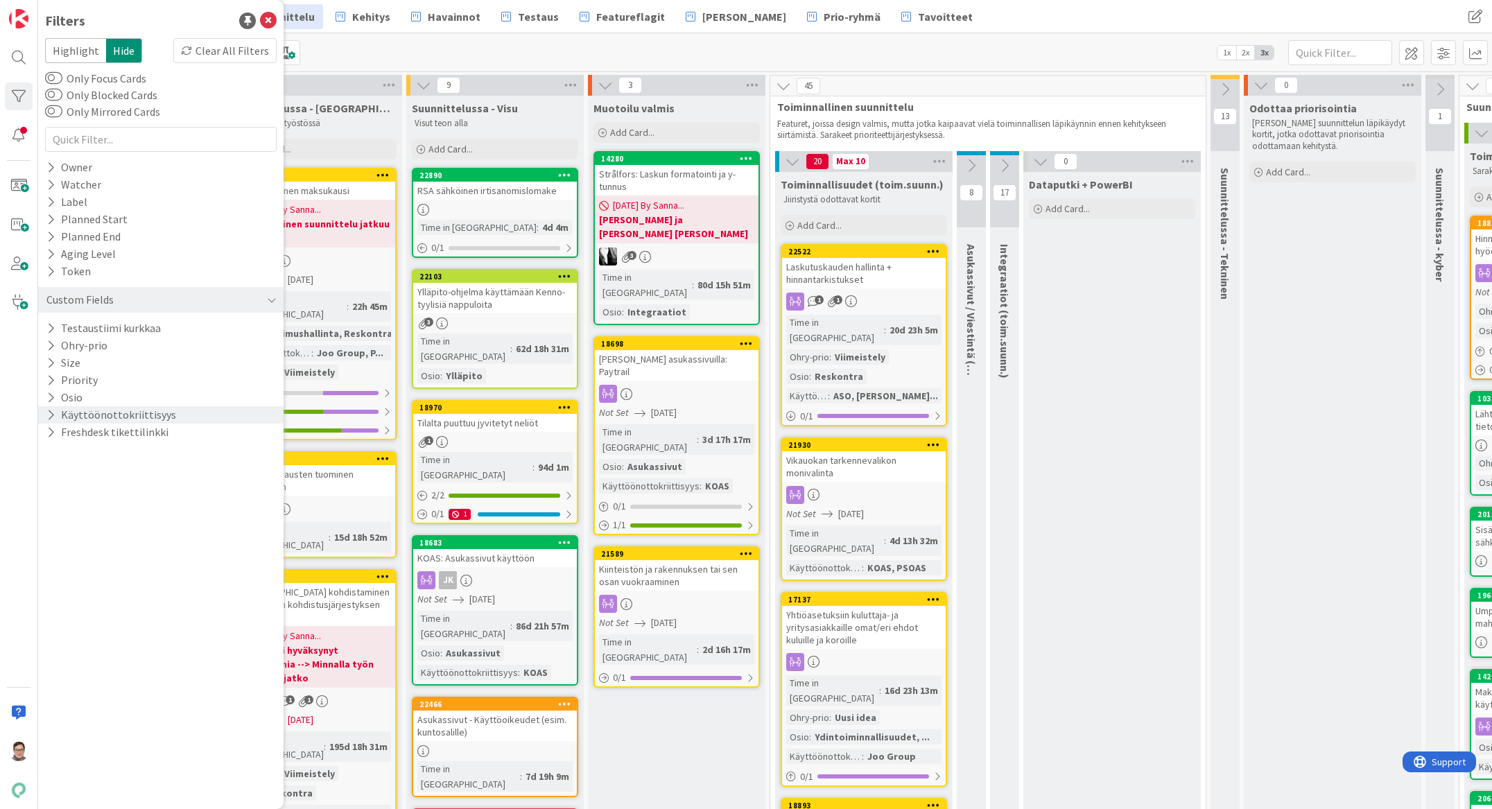
click at [44, 412] on div "Käyttöönottokriittisyys" at bounding box center [160, 414] width 245 height 17
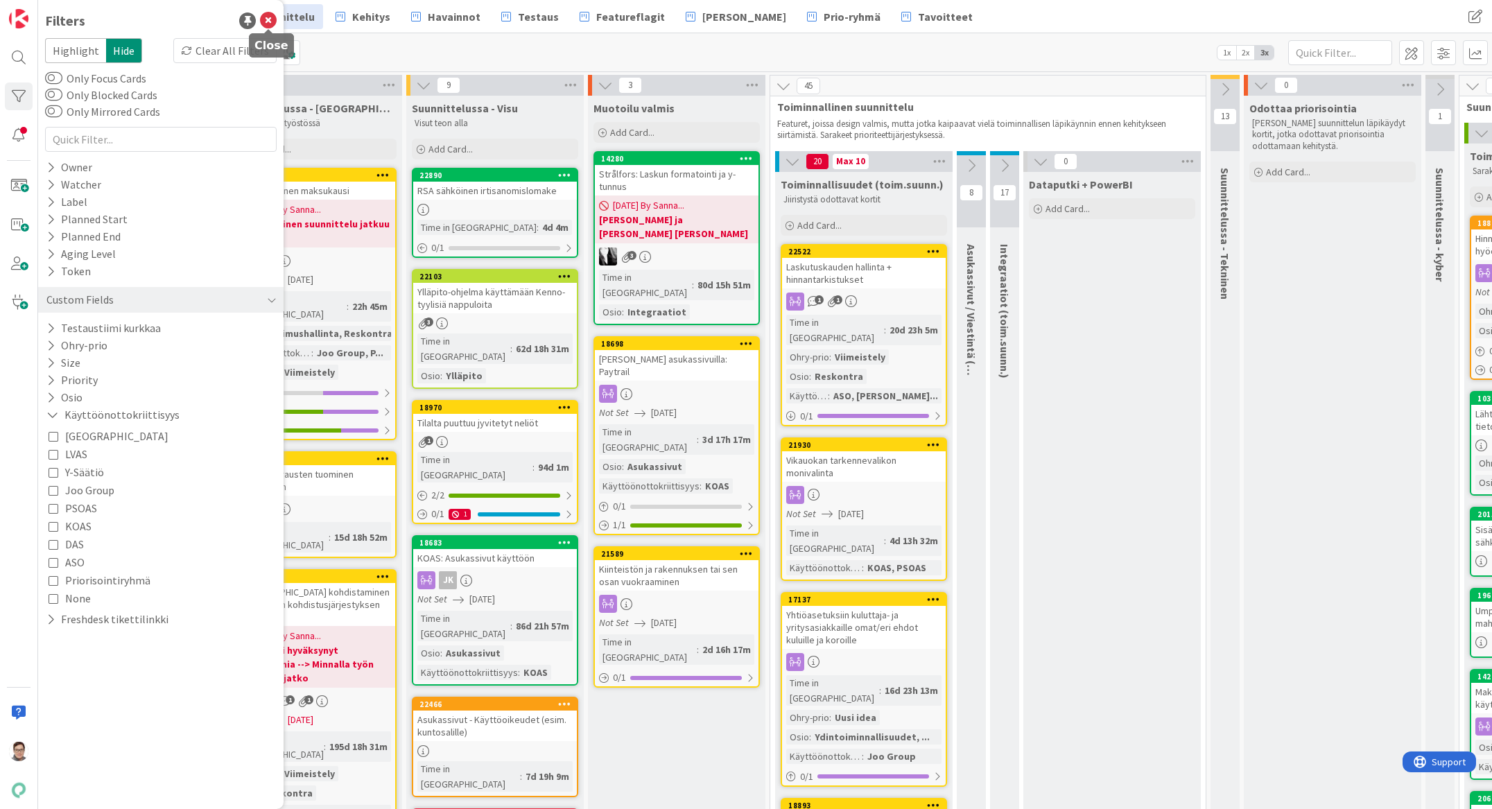
click at [266, 19] on icon at bounding box center [268, 20] width 17 height 17
